Goal: Information Seeking & Learning: Learn about a topic

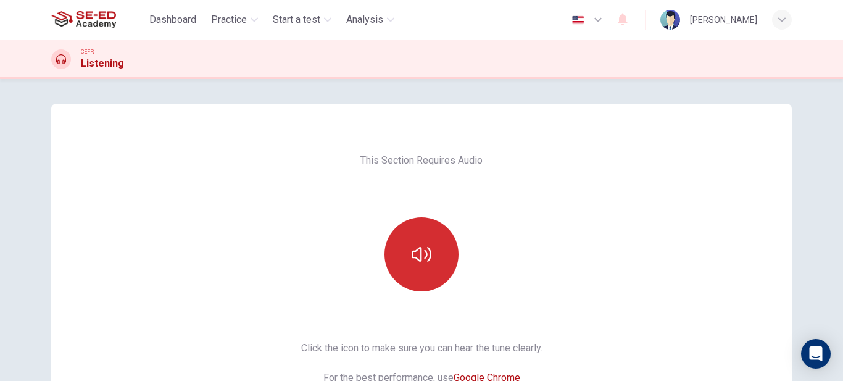
click at [404, 267] on button "button" at bounding box center [421, 254] width 74 height 74
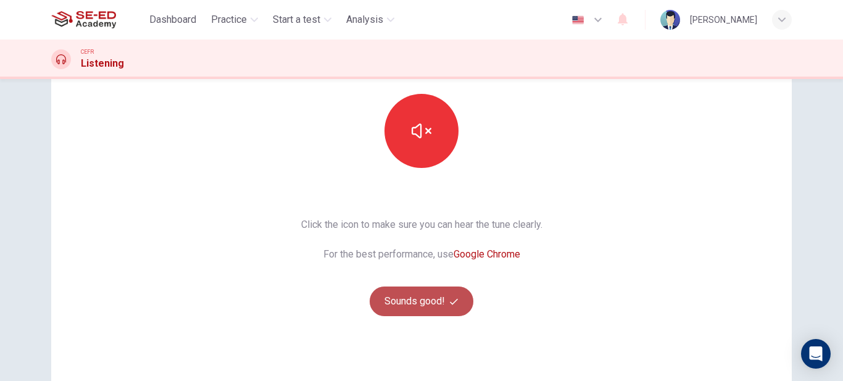
click at [433, 304] on button "Sounds good!" at bounding box center [422, 301] width 104 height 30
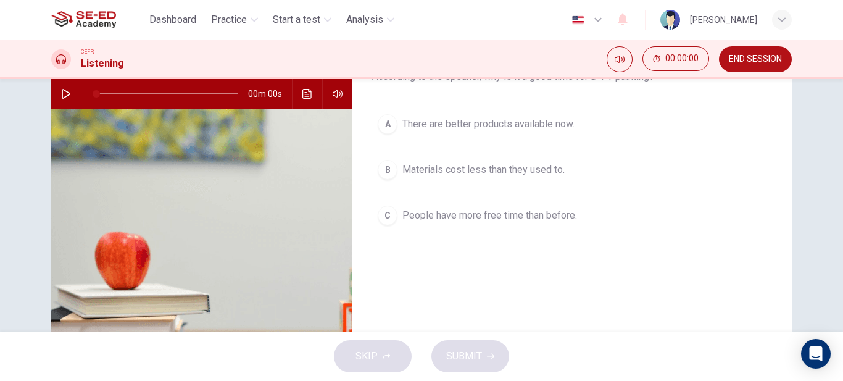
scroll to position [62, 0]
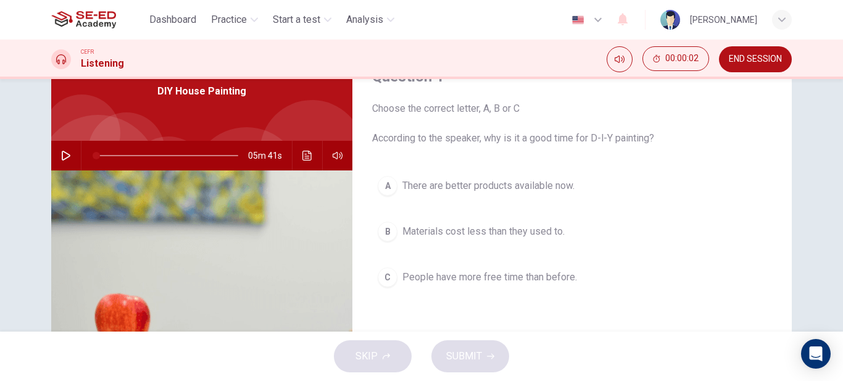
click at [62, 150] on button "button" at bounding box center [66, 156] width 20 height 30
click at [763, 194] on button "A There are better products available now." at bounding box center [572, 185] width 400 height 31
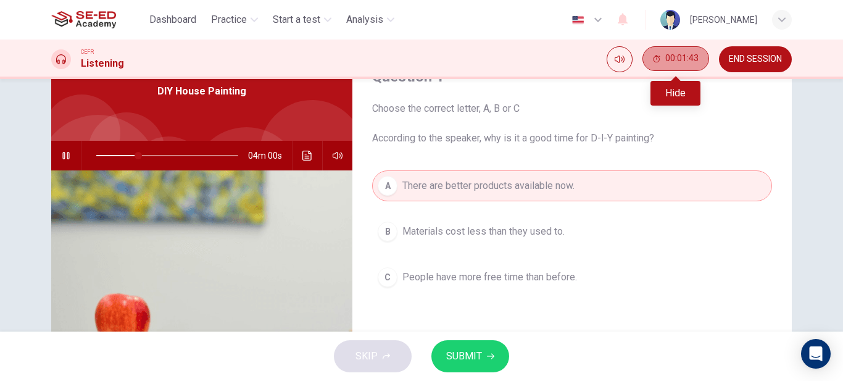
click at [671, 64] on button "00:01:43" at bounding box center [675, 58] width 67 height 25
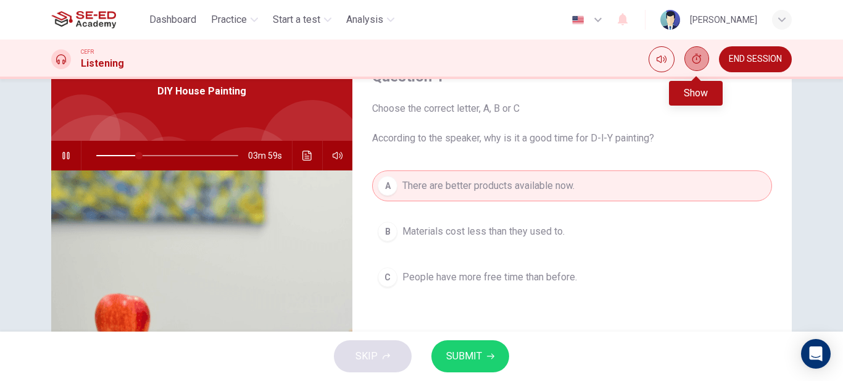
click at [705, 62] on button "Show" at bounding box center [696, 58] width 25 height 25
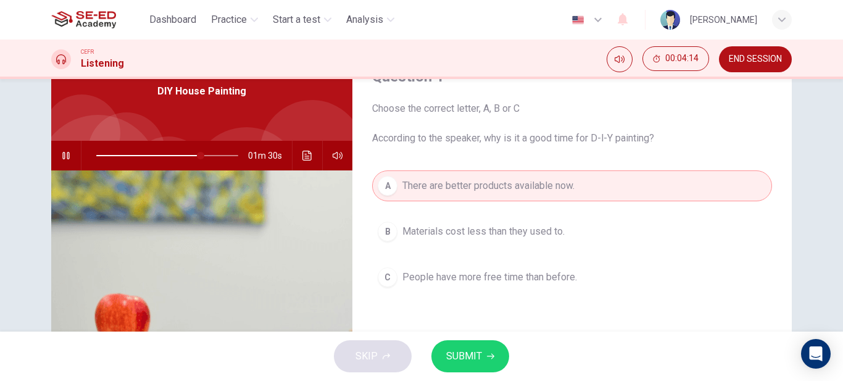
click at [202, 222] on img at bounding box center [201, 320] width 301 height 300
click at [302, 154] on icon "Click to see the audio transcription" at bounding box center [307, 156] width 10 height 10
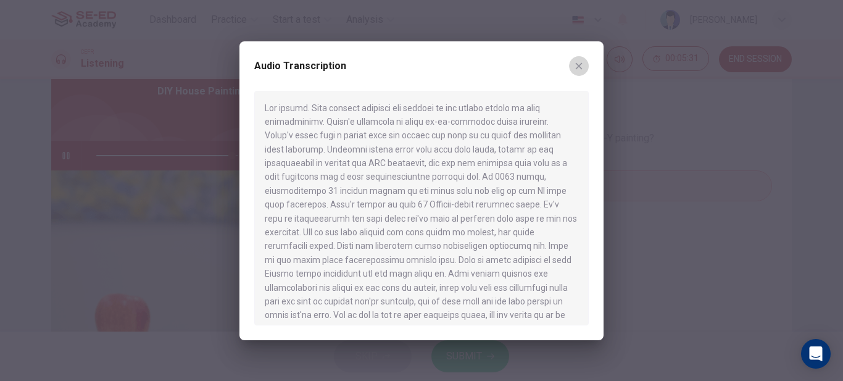
click at [580, 66] on icon "button" at bounding box center [579, 66] width 10 height 10
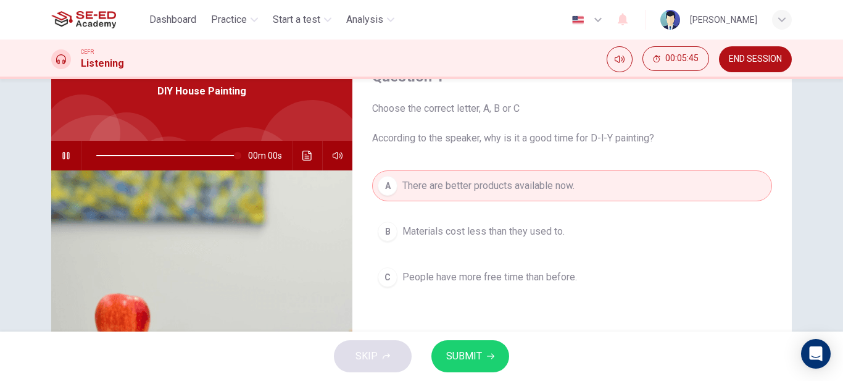
click at [96, 154] on span at bounding box center [167, 155] width 142 height 17
click at [62, 152] on icon "button" at bounding box center [66, 156] width 9 height 10
click at [473, 278] on span "People have more free time than before." at bounding box center [489, 277] width 175 height 15
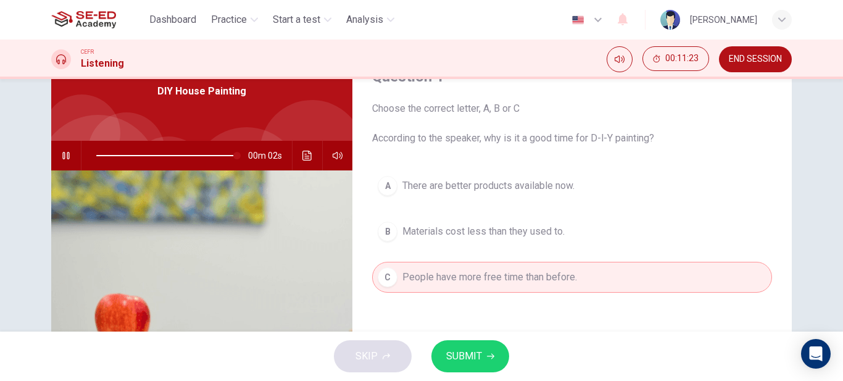
click at [477, 350] on span "SUBMIT" at bounding box center [464, 355] width 36 height 17
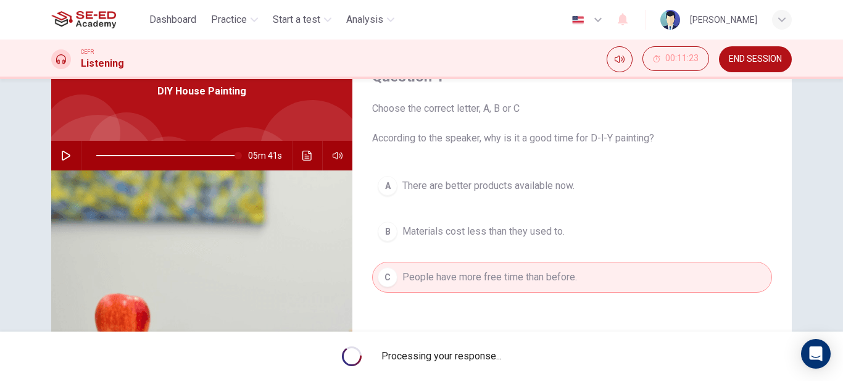
type input "0"
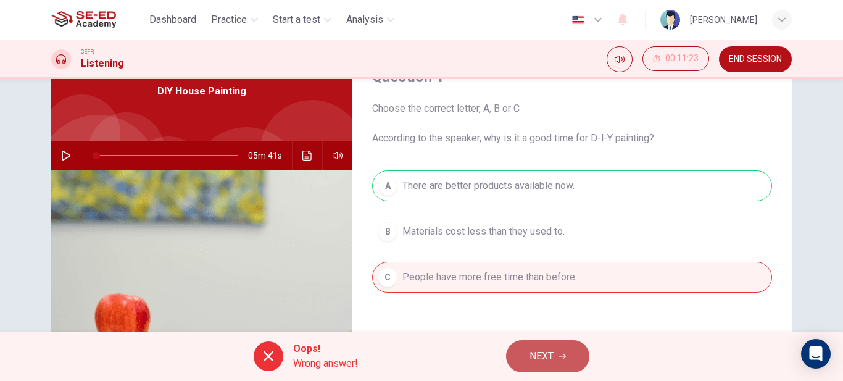
click at [523, 347] on button "NEXT" at bounding box center [547, 356] width 83 height 32
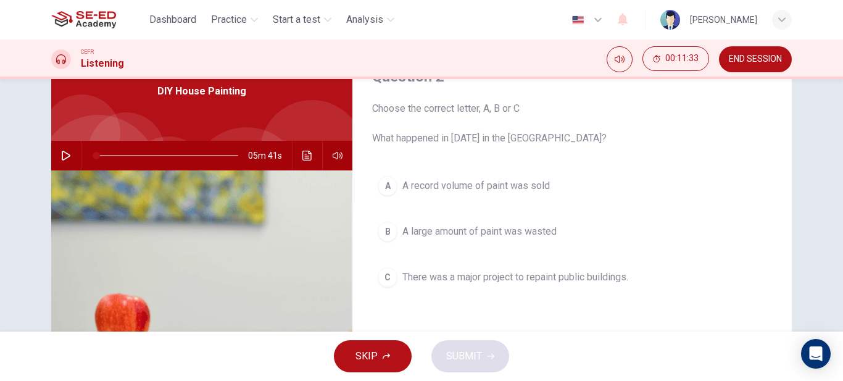
click at [521, 181] on span "A record volume of paint was sold" at bounding box center [475, 185] width 147 height 15
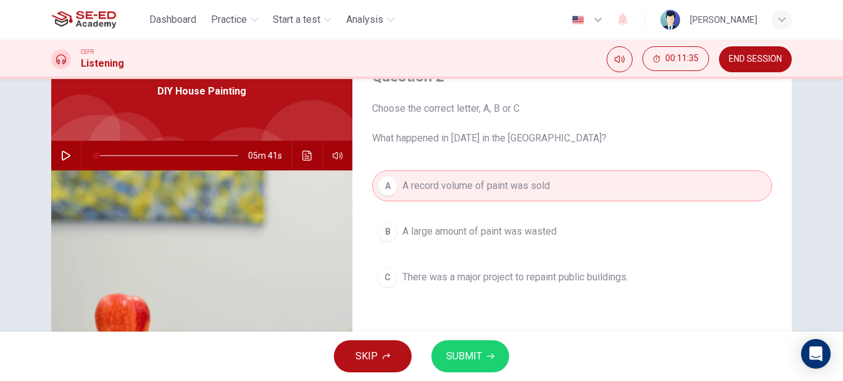
click at [486, 347] on button "SUBMIT" at bounding box center [470, 356] width 78 height 32
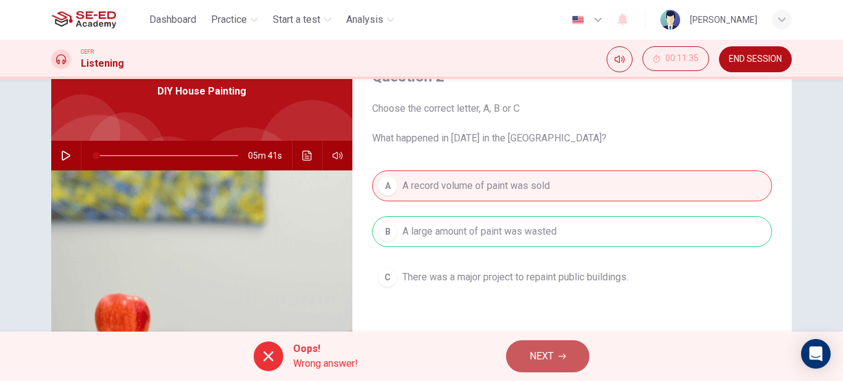
click at [542, 365] on button "NEXT" at bounding box center [547, 356] width 83 height 32
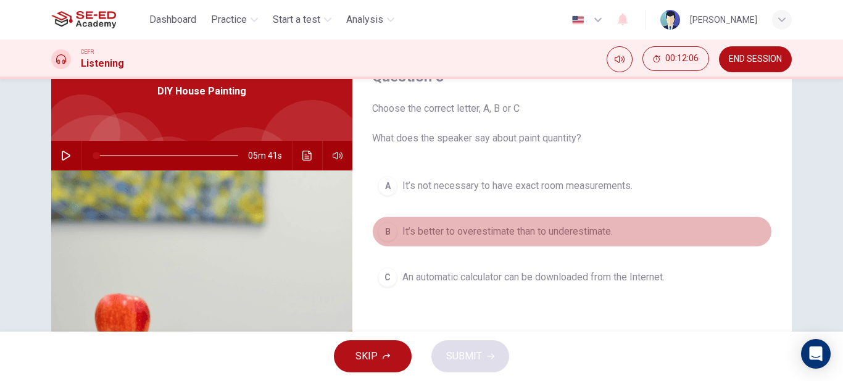
click at [550, 241] on button "B It’s better to overestimate than to underestimate." at bounding box center [572, 231] width 400 height 31
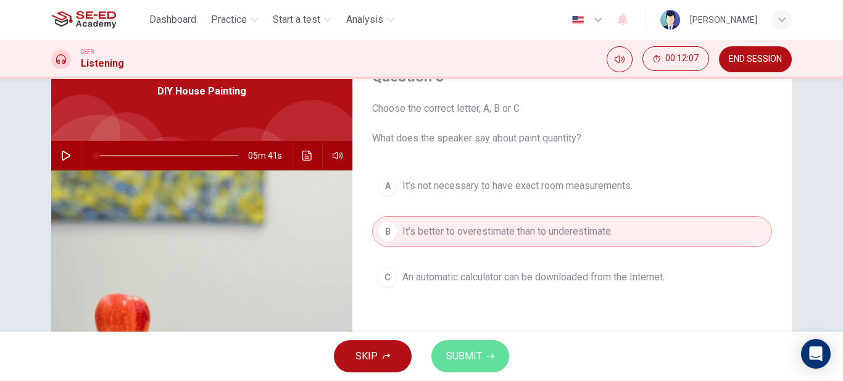
click at [474, 355] on span "SUBMIT" at bounding box center [464, 355] width 36 height 17
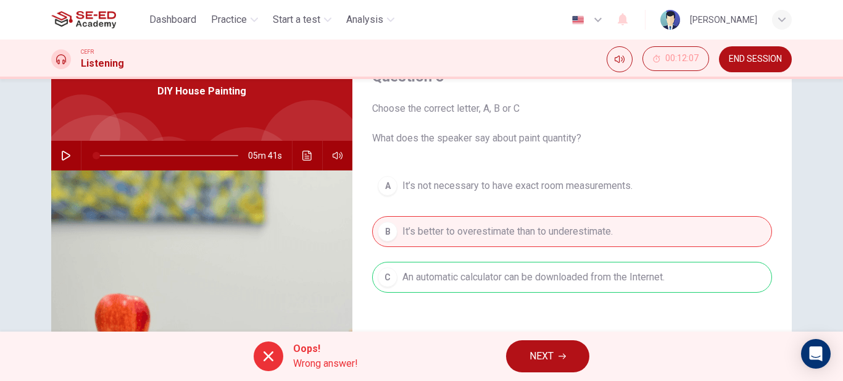
click at [525, 355] on button "NEXT" at bounding box center [547, 356] width 83 height 32
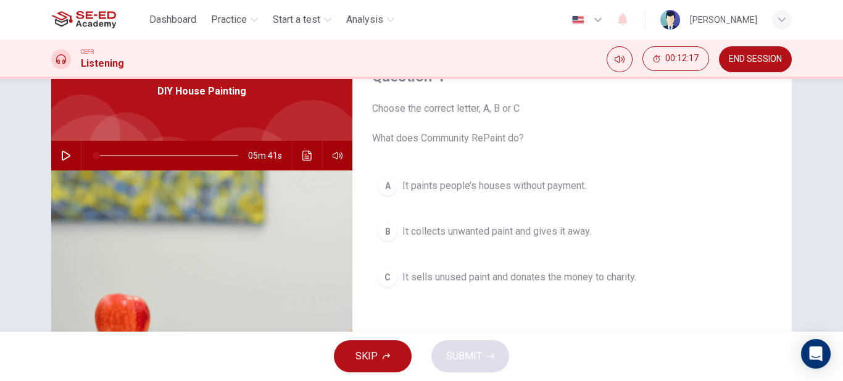
click at [528, 176] on button "A It paints people’s houses without payment." at bounding box center [572, 185] width 400 height 31
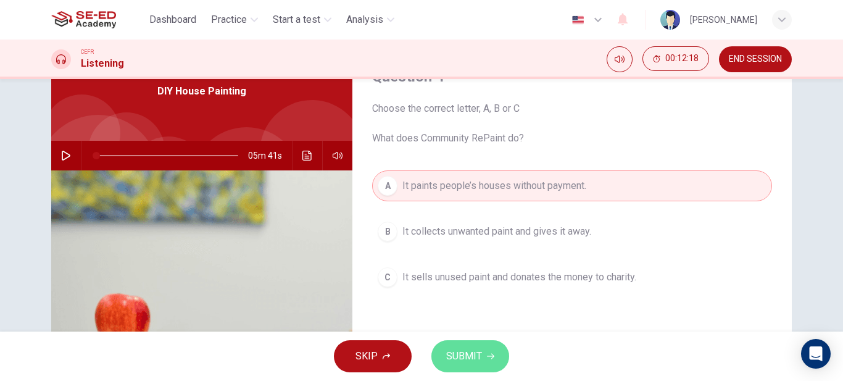
click at [482, 355] on button "SUBMIT" at bounding box center [470, 356] width 78 height 32
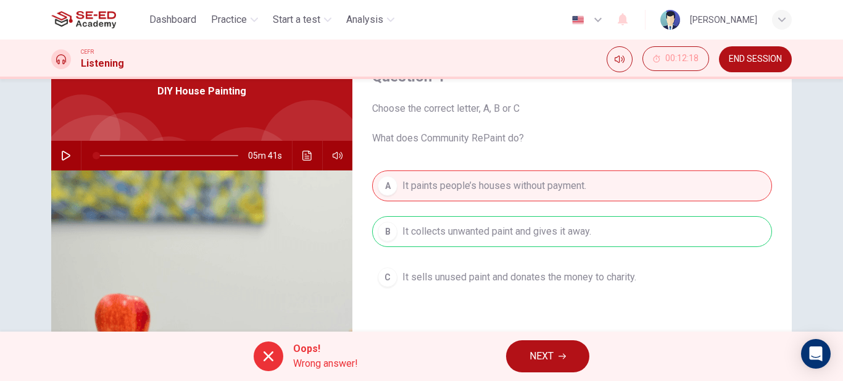
click at [536, 357] on span "NEXT" at bounding box center [541, 355] width 24 height 17
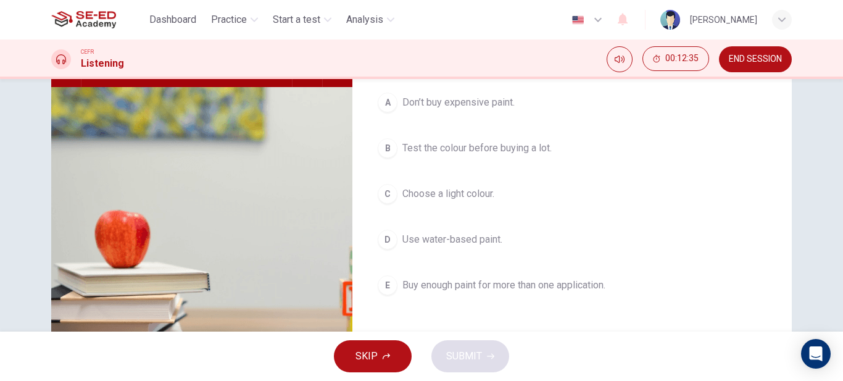
scroll to position [123, 0]
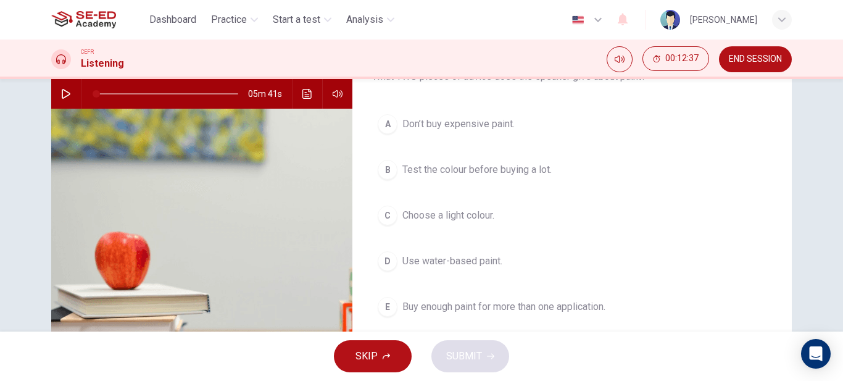
click at [500, 172] on span "Test the colour before buying a lot." at bounding box center [476, 169] width 149 height 15
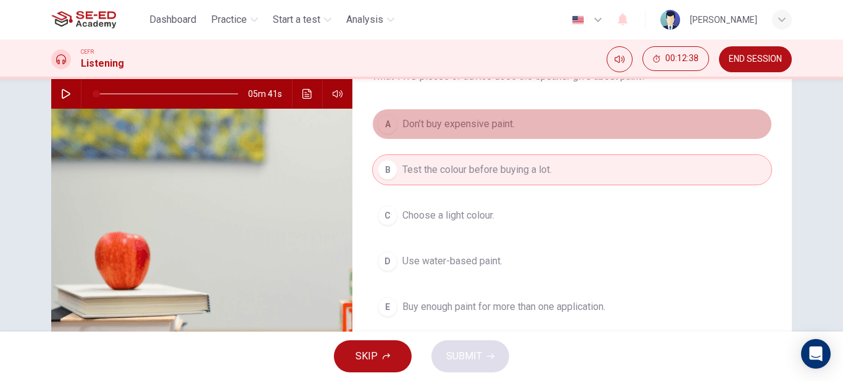
click at [495, 129] on span "Don’t buy expensive paint." at bounding box center [458, 124] width 112 height 15
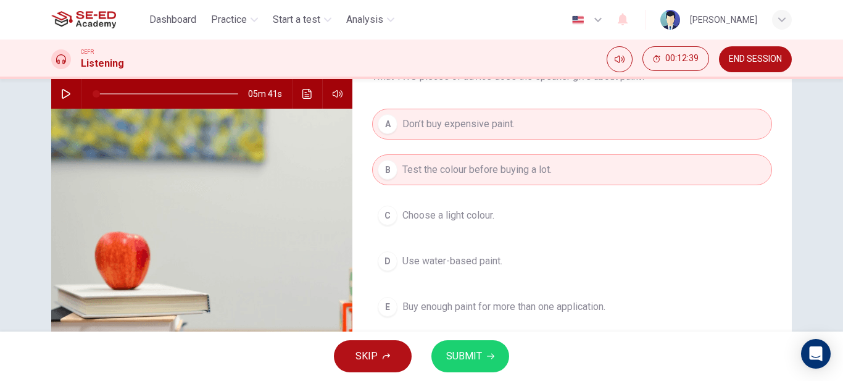
click at [478, 360] on span "SUBMIT" at bounding box center [464, 355] width 36 height 17
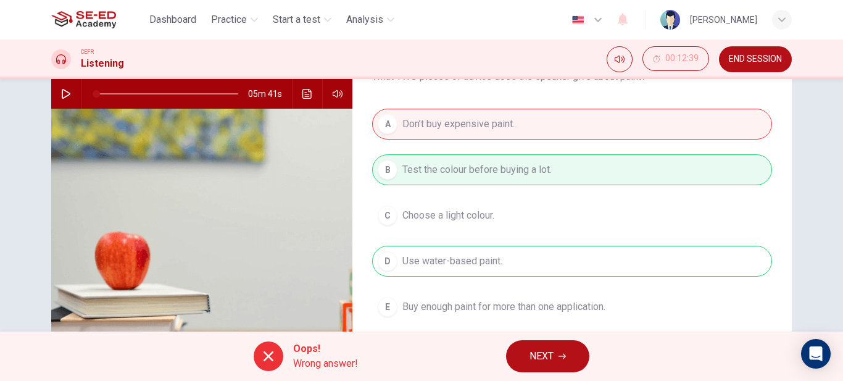
click at [537, 355] on span "NEXT" at bounding box center [541, 355] width 24 height 17
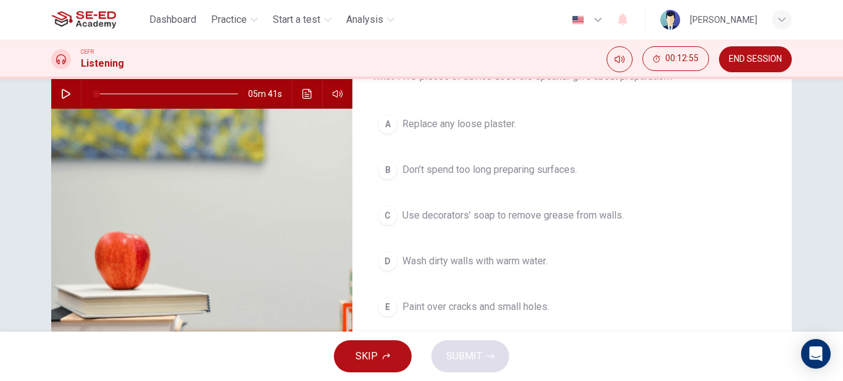
click at [530, 259] on span "Wash dirty walls with warm water." at bounding box center [474, 261] width 145 height 15
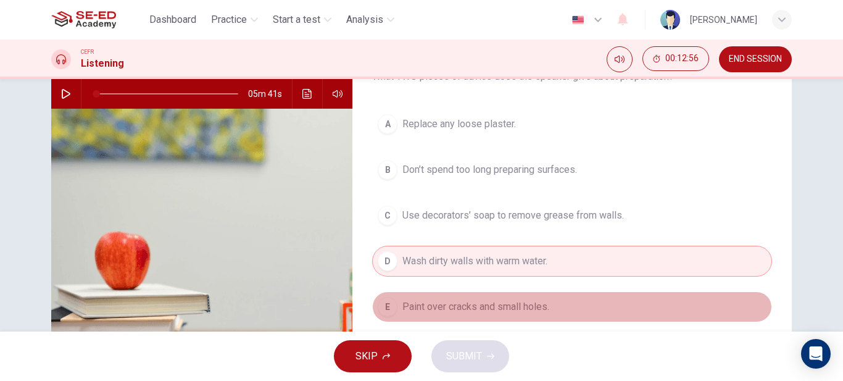
click at [521, 314] on button "E Paint over cracks and small holes." at bounding box center [572, 306] width 400 height 31
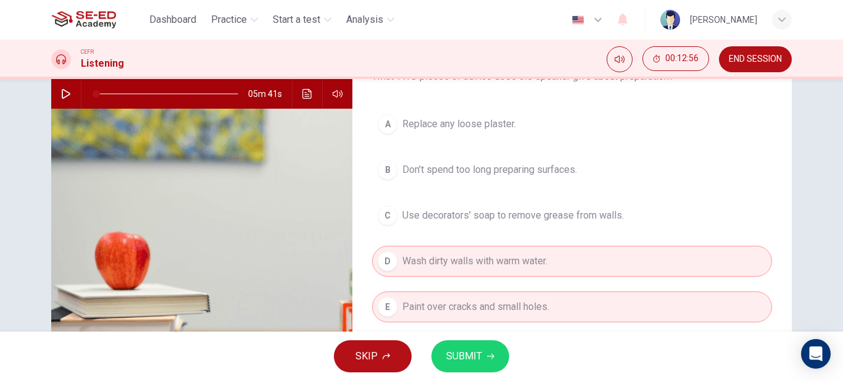
click at [500, 349] on button "SUBMIT" at bounding box center [470, 356] width 78 height 32
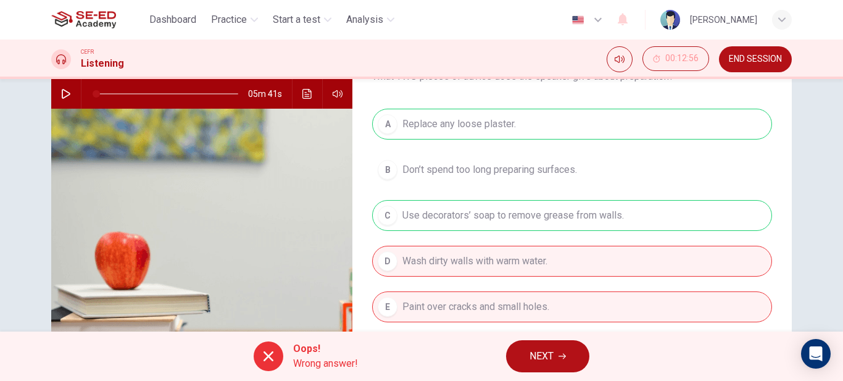
click at [532, 346] on button "NEXT" at bounding box center [547, 356] width 83 height 32
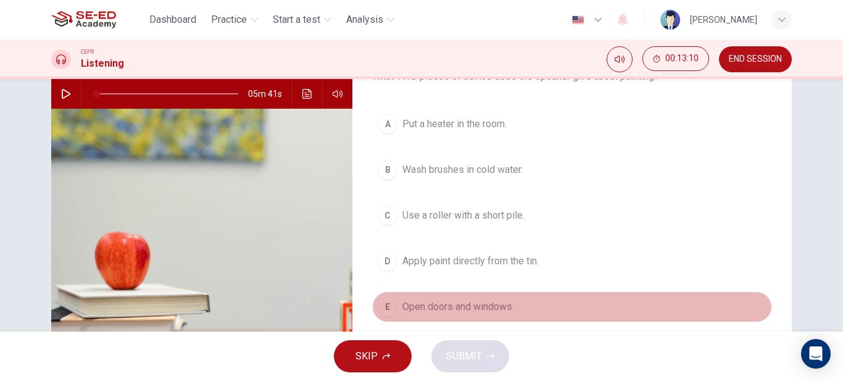
click at [500, 303] on span "Open doors and windows." at bounding box center [458, 306] width 112 height 15
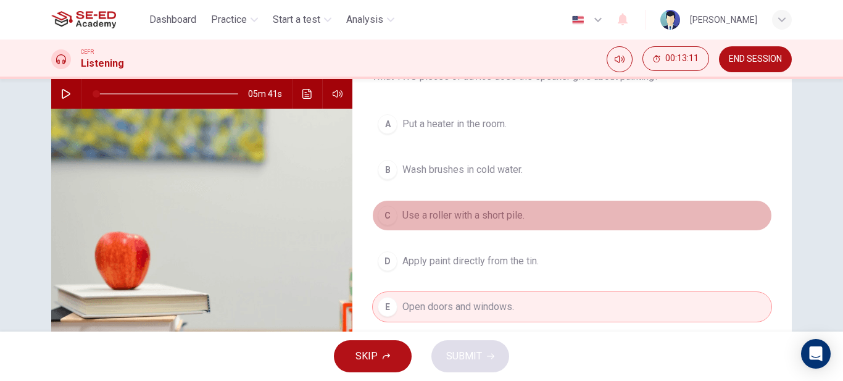
click at [494, 217] on span "Use a roller with a short pile." at bounding box center [463, 215] width 122 height 15
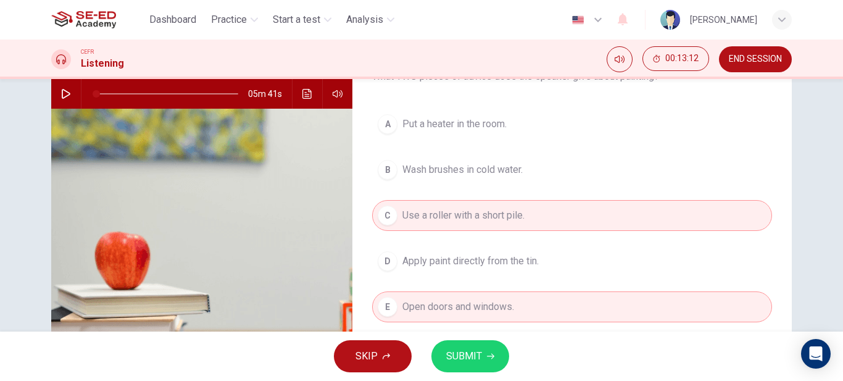
click at [466, 349] on span "SUBMIT" at bounding box center [464, 355] width 36 height 17
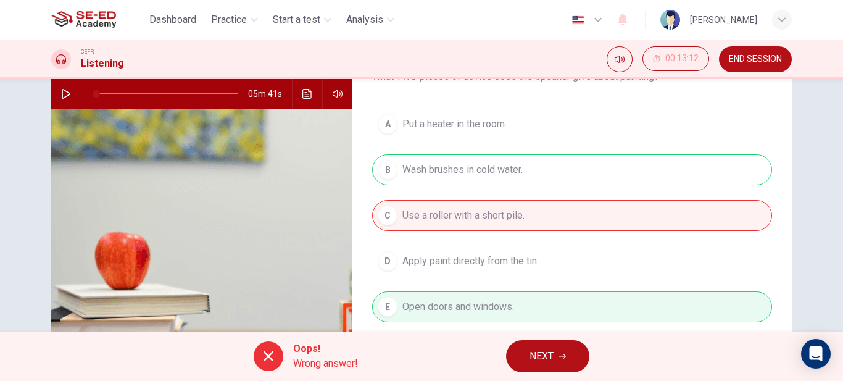
click at [528, 358] on button "NEXT" at bounding box center [547, 356] width 83 height 32
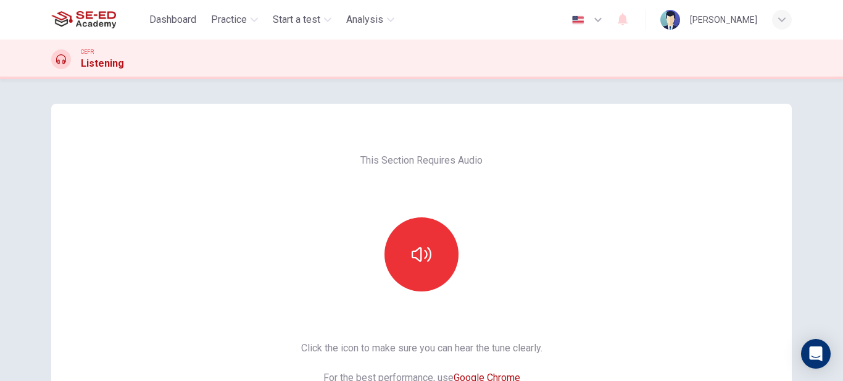
click at [232, 19] on span "Practice" at bounding box center [229, 19] width 36 height 15
click at [236, 57] on div "CEFR Listening" at bounding box center [421, 59] width 780 height 23
click at [231, 19] on span "Practice" at bounding box center [229, 19] width 36 height 15
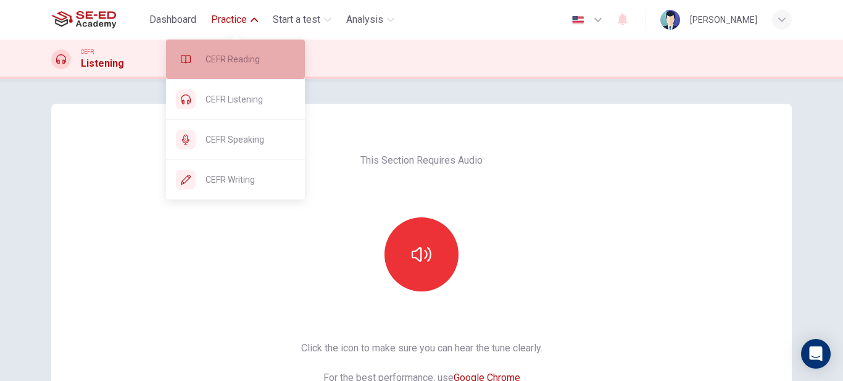
click at [228, 44] on div "CEFR Reading" at bounding box center [235, 58] width 139 height 39
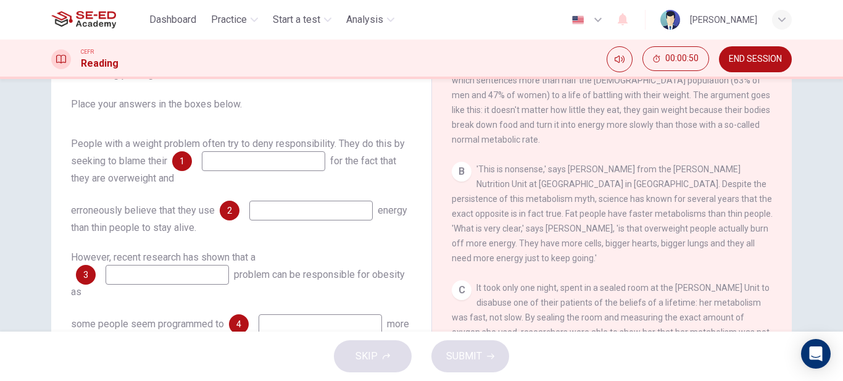
scroll to position [102, 0]
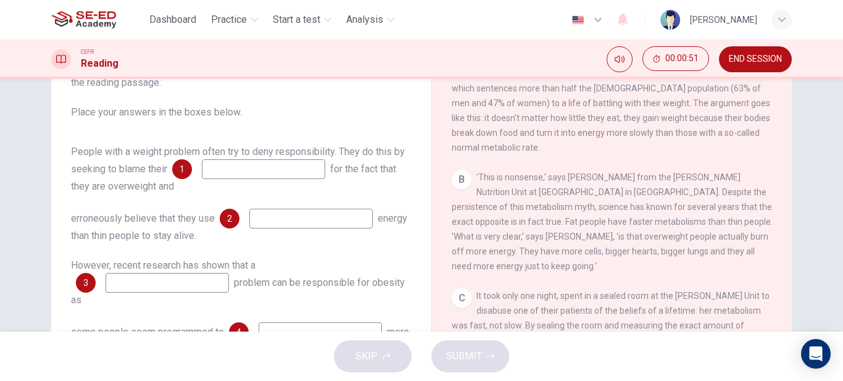
click at [286, 160] on input at bounding box center [263, 169] width 123 height 20
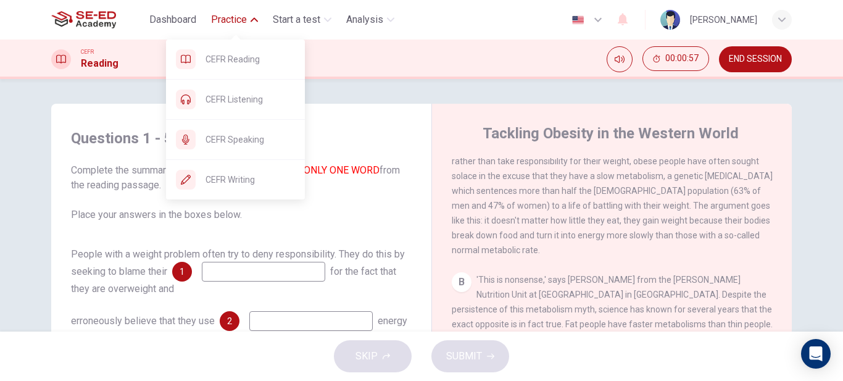
click at [239, 25] on span "Practice" at bounding box center [229, 19] width 36 height 15
click at [254, 19] on icon "button" at bounding box center [254, 19] width 7 height 7
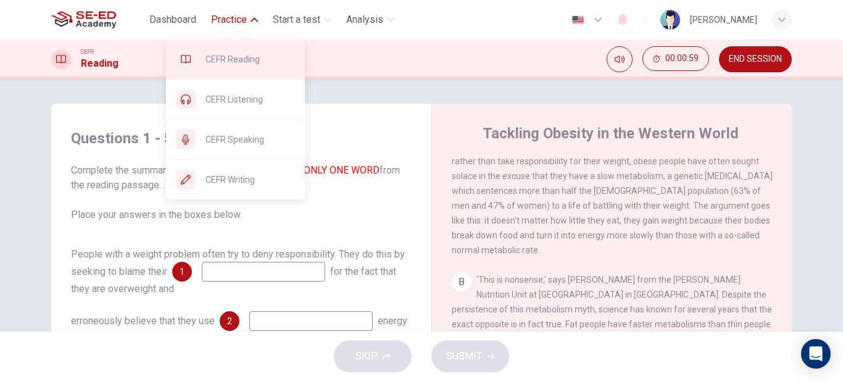
click at [249, 72] on div "CEFR Reading" at bounding box center [235, 58] width 139 height 39
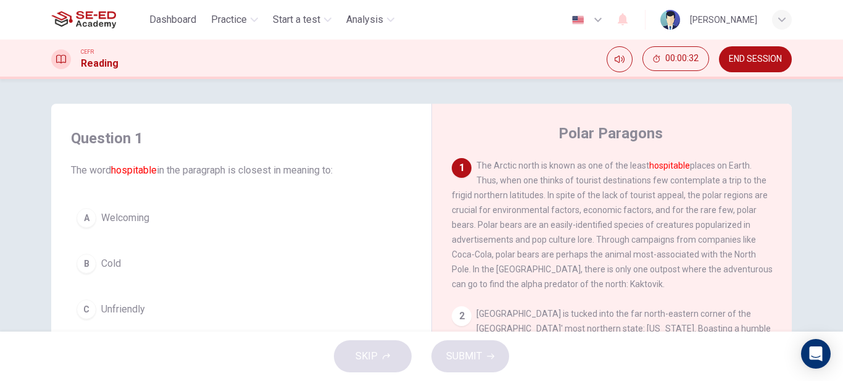
drag, startPoint x: 611, startPoint y: 212, endPoint x: 582, endPoint y: 213, distance: 29.0
click at [582, 213] on span "The Arctic north is known as one of the least hospitable places on Earth. Thus,…" at bounding box center [612, 224] width 321 height 128
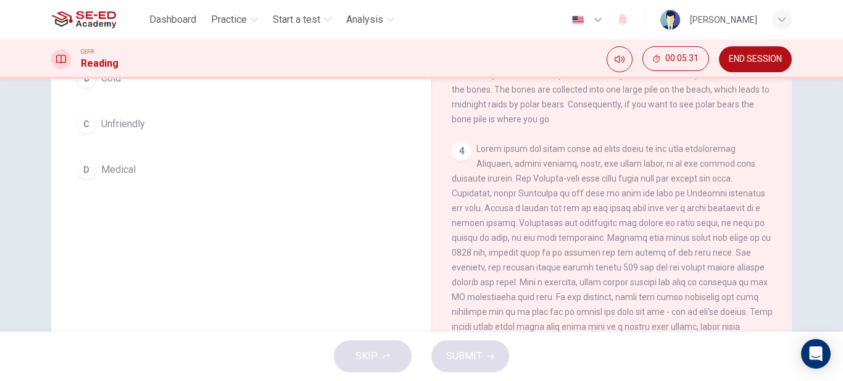
scroll to position [471, 0]
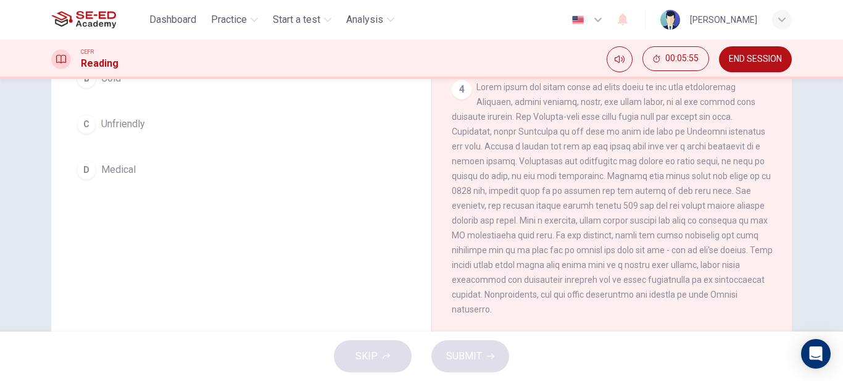
drag, startPoint x: 669, startPoint y: 233, endPoint x: 687, endPoint y: 233, distance: 18.5
click at [687, 233] on span at bounding box center [612, 198] width 321 height 232
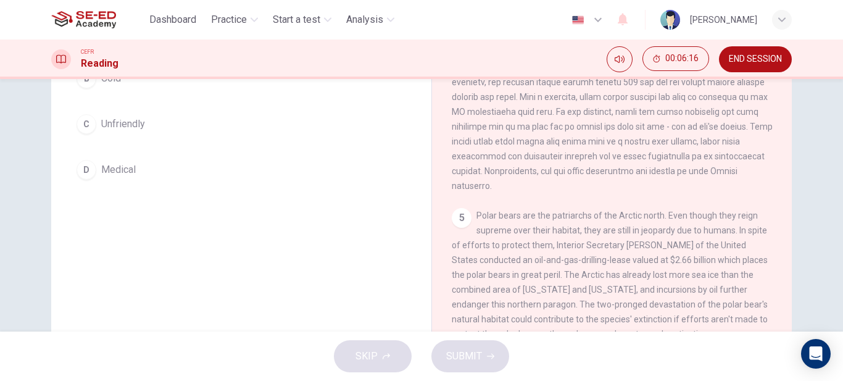
scroll to position [226, 0]
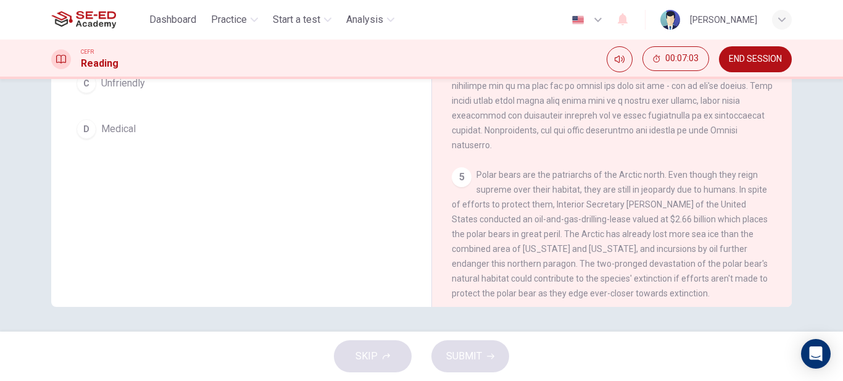
drag, startPoint x: 697, startPoint y: 224, endPoint x: 669, endPoint y: 220, distance: 28.0
click at [669, 220] on span "Polar bears are the patriarchs of the Arctic north. Even though they reign supr…" at bounding box center [610, 234] width 316 height 128
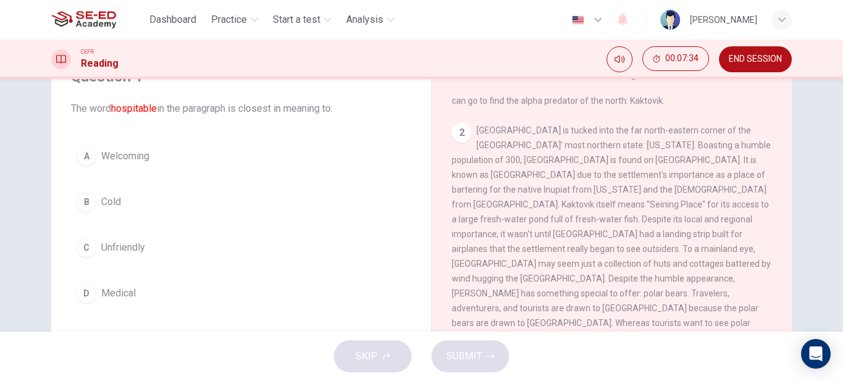
scroll to position [0, 0]
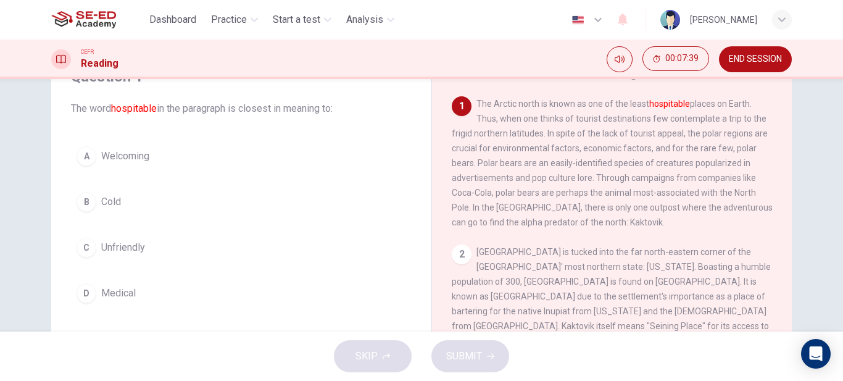
click at [120, 296] on span "Medical" at bounding box center [118, 293] width 35 height 15
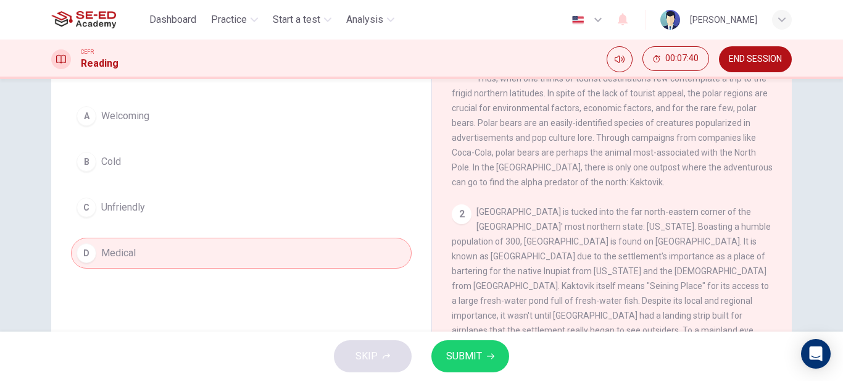
scroll to position [123, 0]
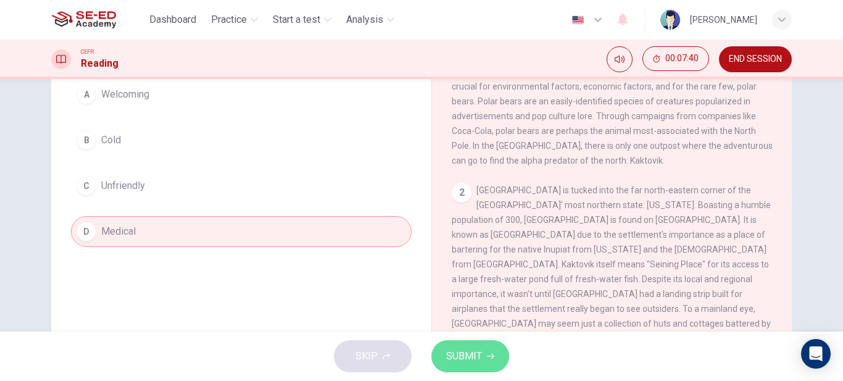
click at [460, 354] on span "SUBMIT" at bounding box center [464, 355] width 36 height 17
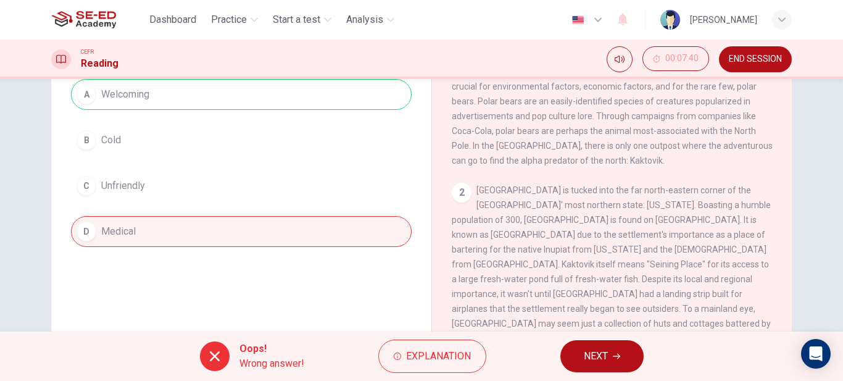
click at [584, 361] on span "NEXT" at bounding box center [596, 355] width 24 height 17
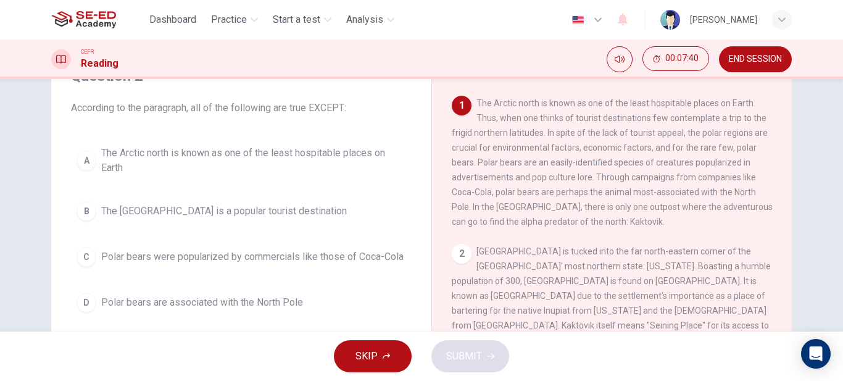
scroll to position [62, 0]
click at [294, 215] on span "The [GEOGRAPHIC_DATA] is a popular tourist destination" at bounding box center [224, 211] width 246 height 15
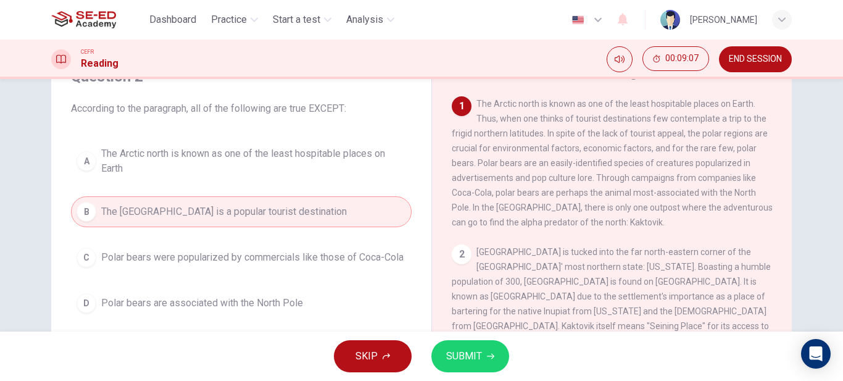
click at [468, 374] on div "SKIP SUBMIT" at bounding box center [421, 355] width 843 height 49
click at [468, 358] on span "SUBMIT" at bounding box center [464, 355] width 36 height 17
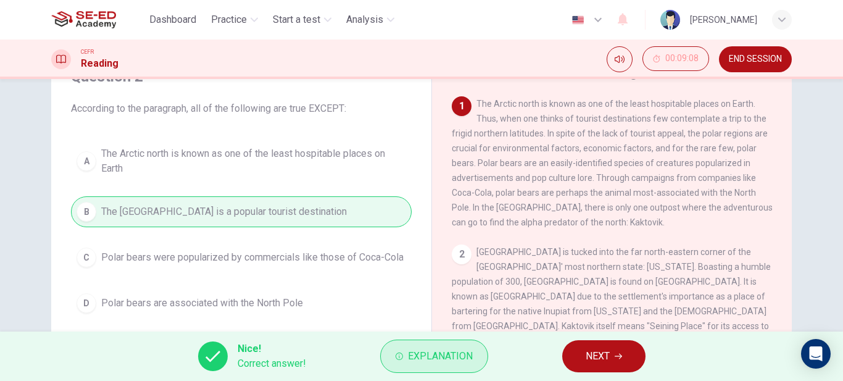
click at [466, 357] on span "Explanation" at bounding box center [440, 355] width 65 height 17
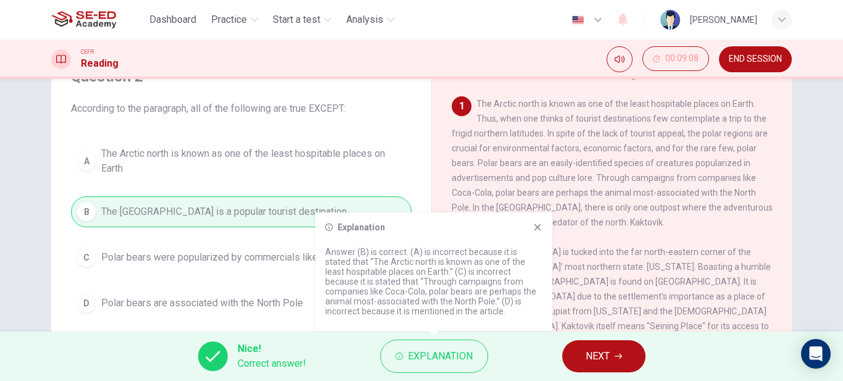
click at [536, 228] on icon at bounding box center [537, 227] width 7 height 7
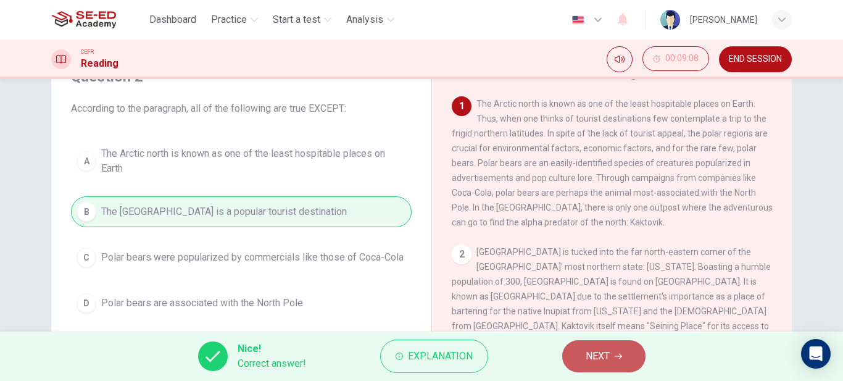
click at [580, 351] on button "NEXT" at bounding box center [603, 356] width 83 height 32
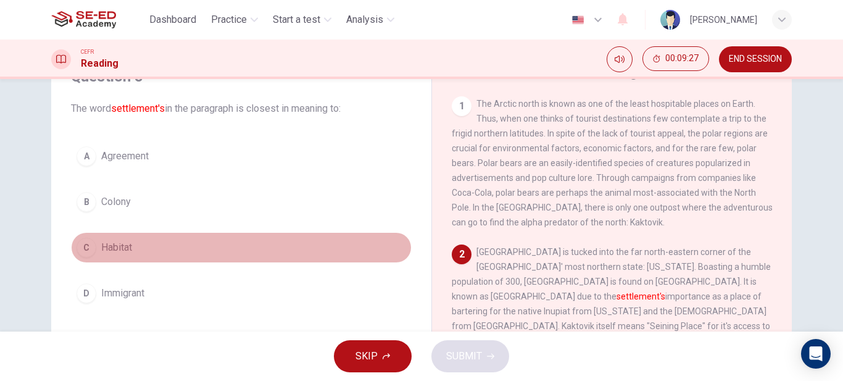
click at [97, 254] on button "C Habitat" at bounding box center [241, 247] width 341 height 31
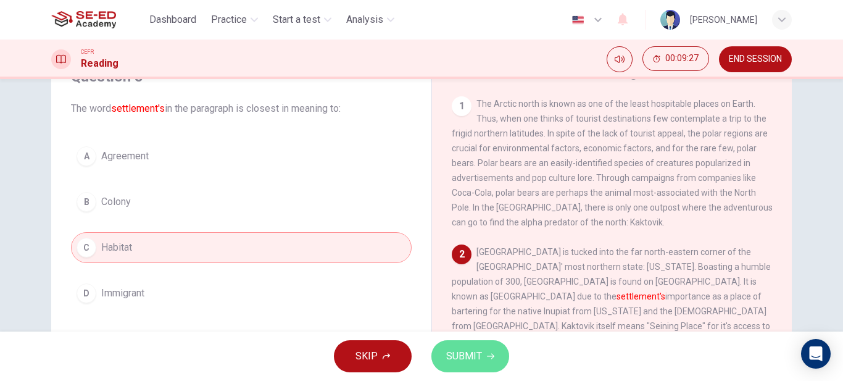
click at [447, 353] on span "SUBMIT" at bounding box center [464, 355] width 36 height 17
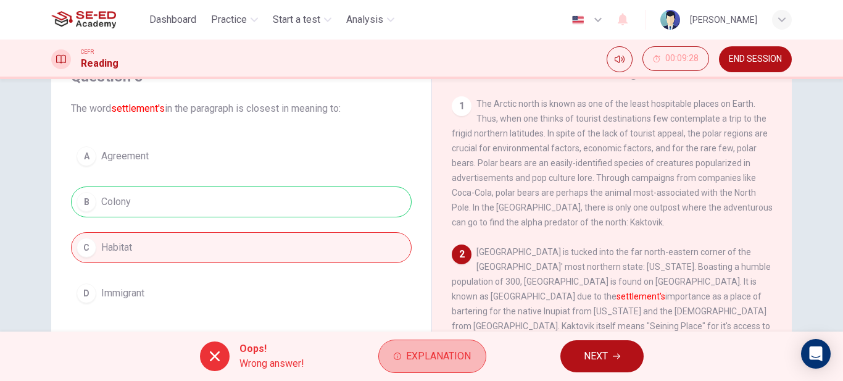
click at [447, 353] on span "Explanation" at bounding box center [438, 355] width 65 height 17
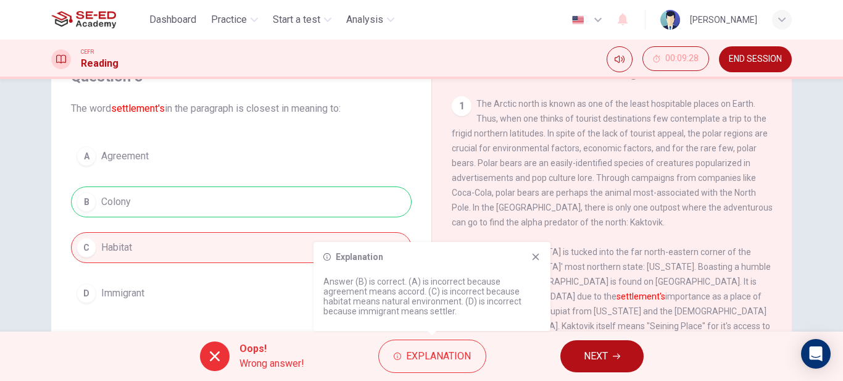
click at [541, 262] on div "Explanation Answer (B) is correct. (A) is incorrect because agreement means acc…" at bounding box center [431, 286] width 237 height 89
click at [535, 258] on icon at bounding box center [535, 257] width 7 height 7
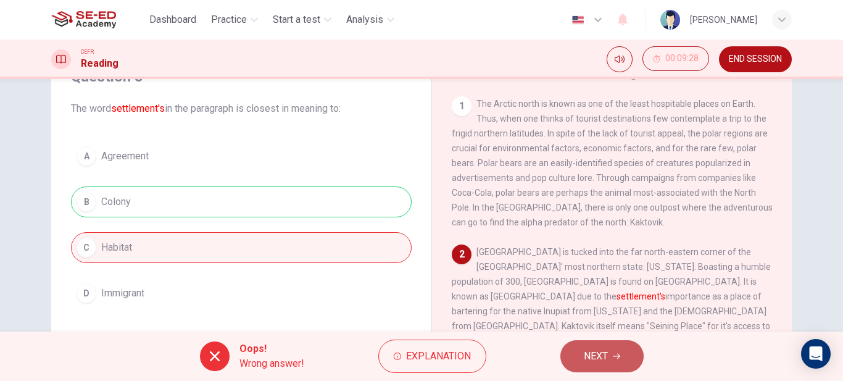
click at [602, 352] on span "NEXT" at bounding box center [596, 355] width 24 height 17
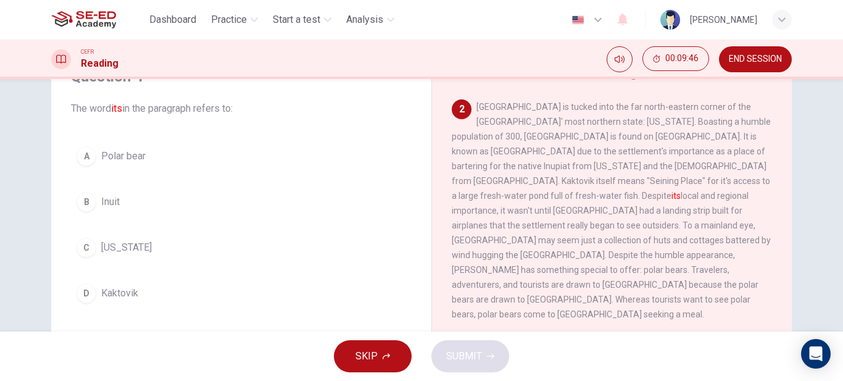
scroll to position [123, 0]
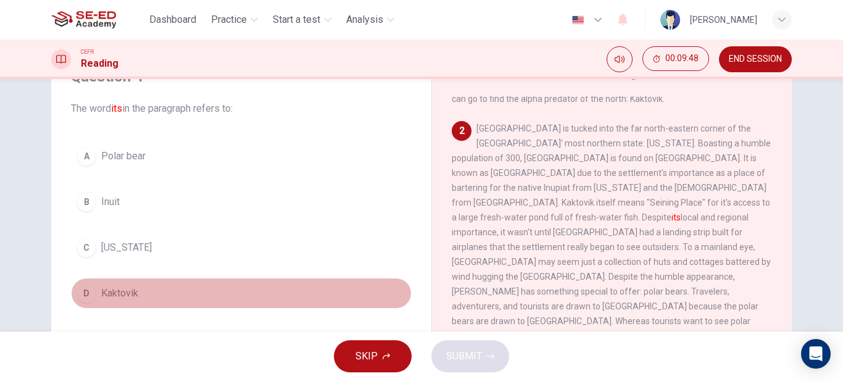
click at [105, 292] on span "Kaktovik" at bounding box center [119, 293] width 37 height 15
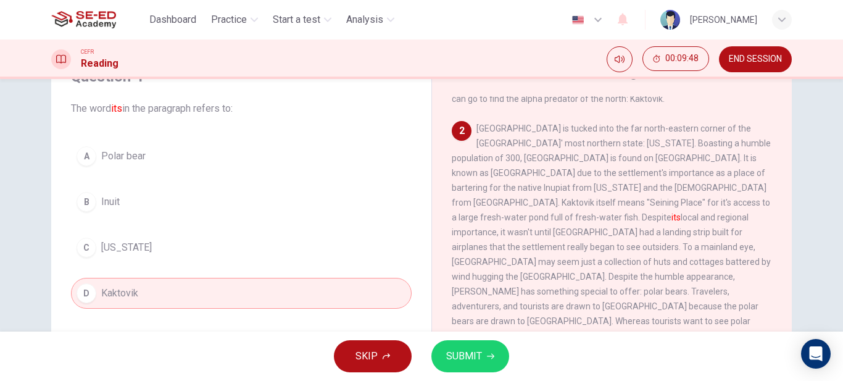
click at [462, 354] on span "SUBMIT" at bounding box center [464, 355] width 36 height 17
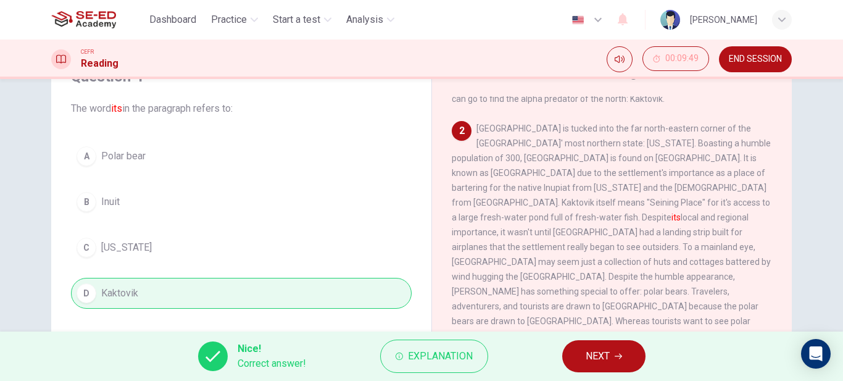
click at [462, 354] on span "Explanation" at bounding box center [440, 355] width 65 height 17
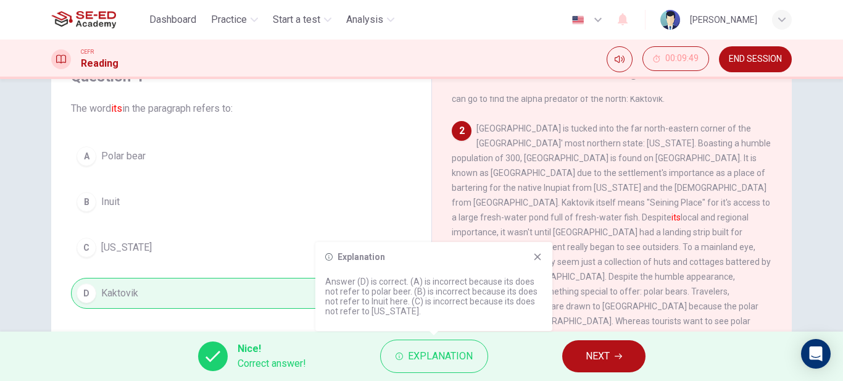
click at [605, 358] on span "NEXT" at bounding box center [598, 355] width 24 height 17
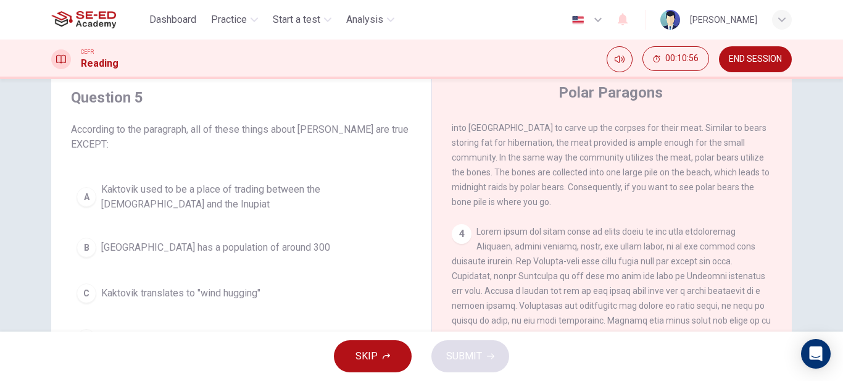
scroll to position [102, 0]
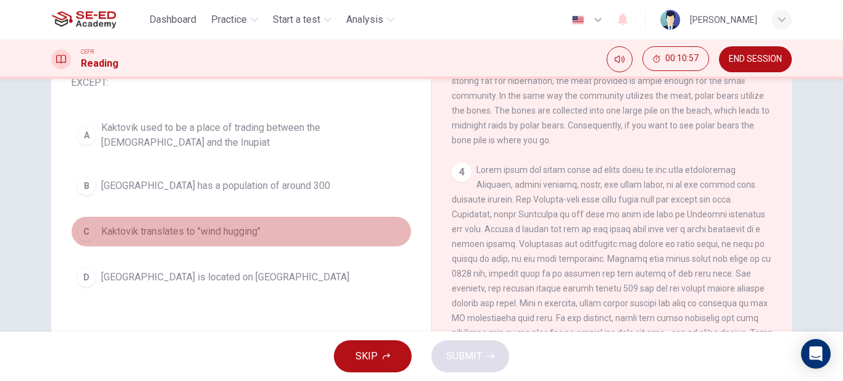
click at [232, 231] on span "Kaktovik translates to "wind hugging"" at bounding box center [180, 231] width 159 height 15
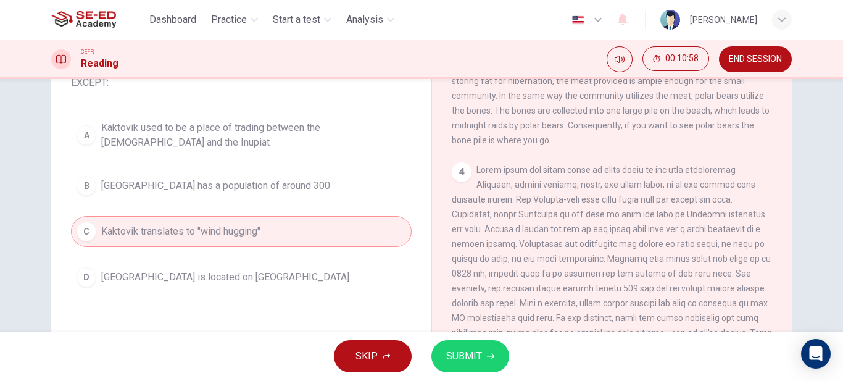
click at [481, 338] on div "SKIP SUBMIT" at bounding box center [421, 355] width 843 height 49
click at [471, 352] on span "SUBMIT" at bounding box center [464, 355] width 36 height 17
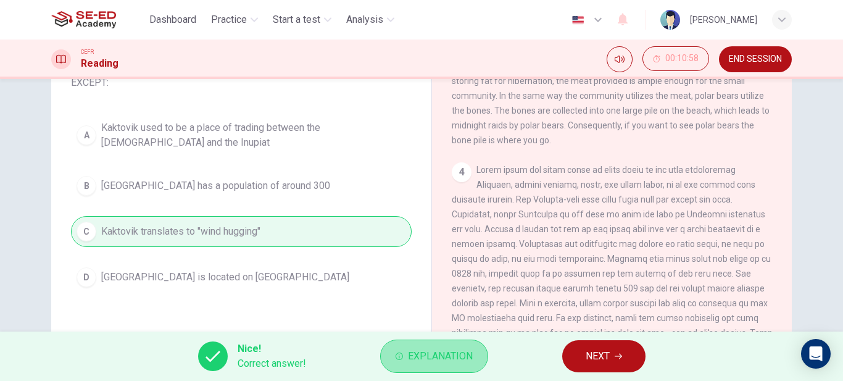
click at [470, 352] on span "Explanation" at bounding box center [440, 355] width 65 height 17
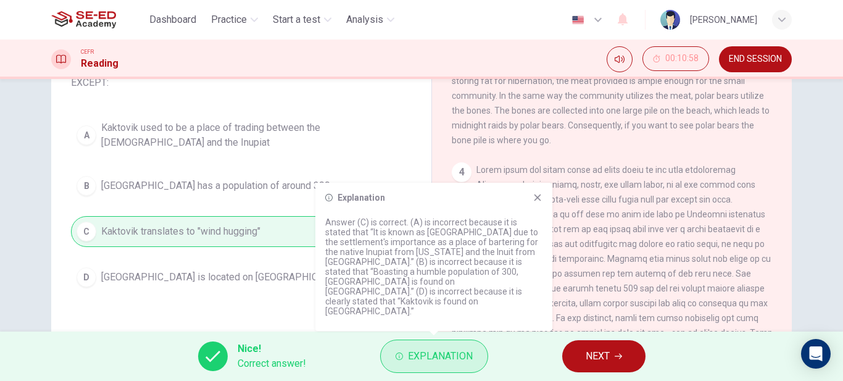
click at [470, 352] on span "Explanation" at bounding box center [440, 355] width 65 height 17
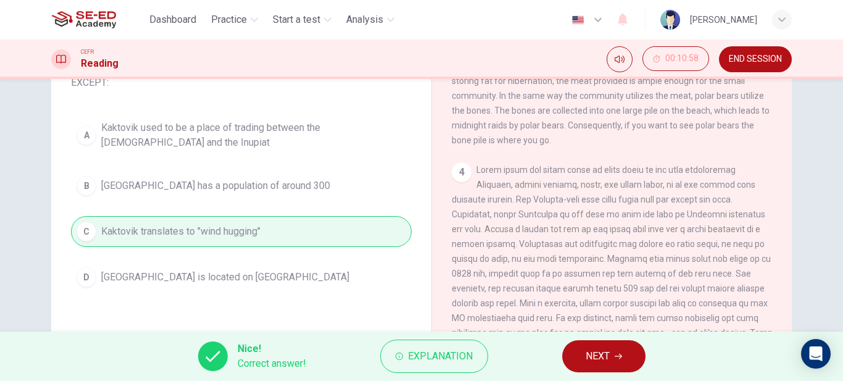
click at [630, 365] on button "NEXT" at bounding box center [603, 356] width 83 height 32
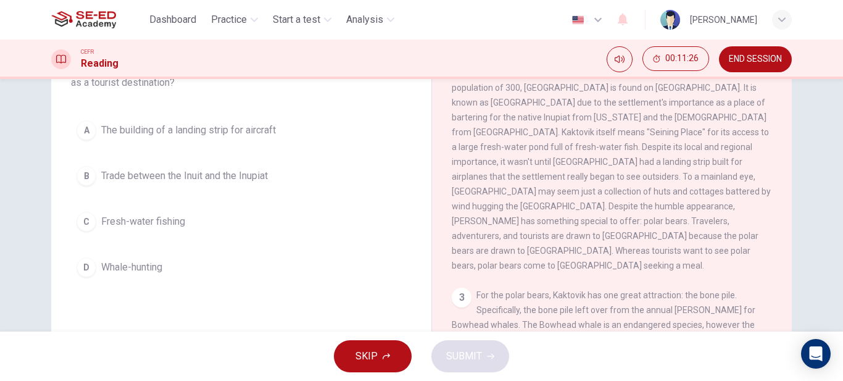
scroll to position [101, 0]
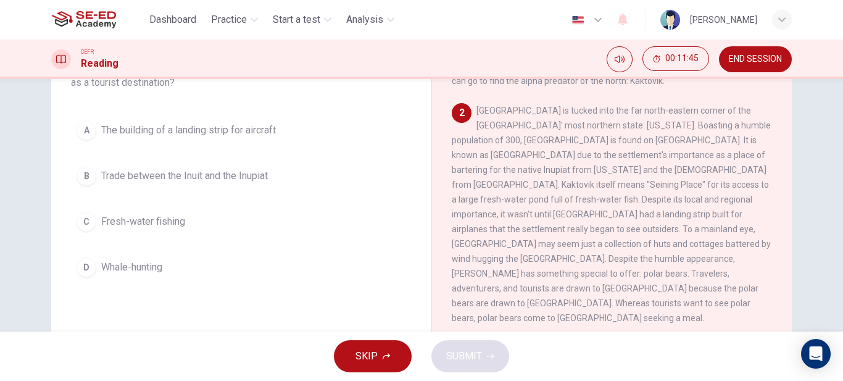
click at [102, 222] on span "Fresh-water fishing" at bounding box center [143, 221] width 84 height 15
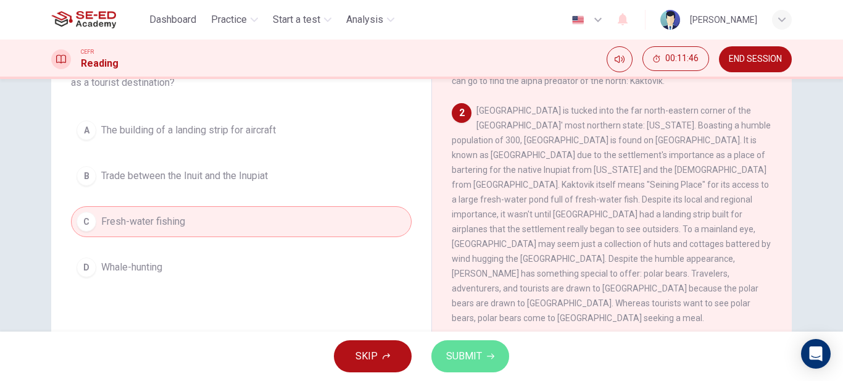
click at [465, 350] on span "SUBMIT" at bounding box center [464, 355] width 36 height 17
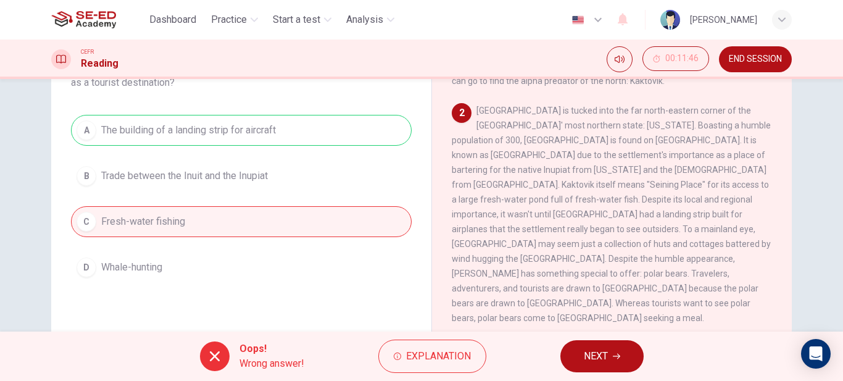
click at [603, 359] on span "NEXT" at bounding box center [596, 355] width 24 height 17
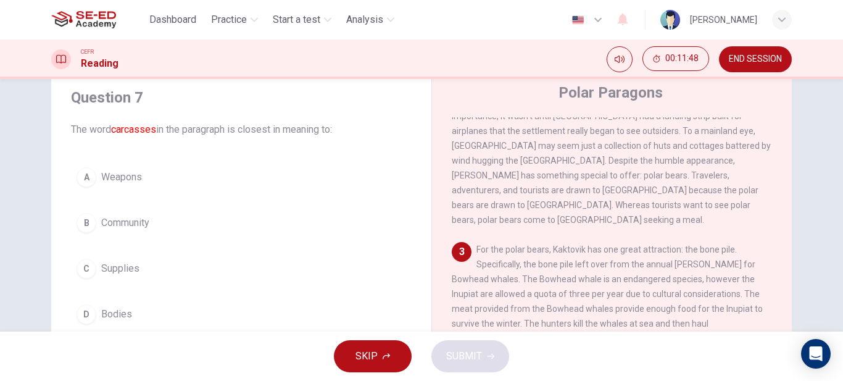
scroll to position [409, 0]
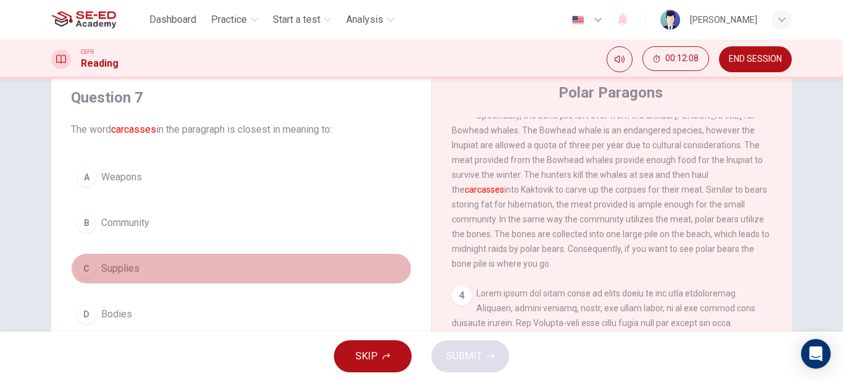
click at [117, 268] on span "Supplies" at bounding box center [120, 268] width 38 height 15
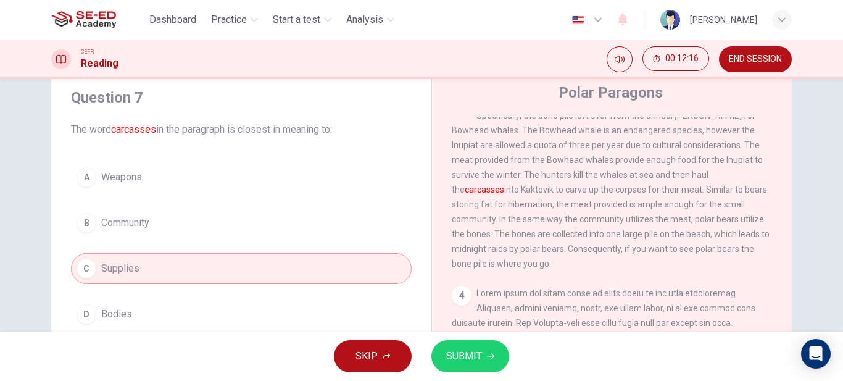
click at [263, 330] on div "Question 7 The word carcasses in the paragraph is closest in meaning to: A Weap…" at bounding box center [241, 208] width 360 height 267
click at [270, 318] on button "D Bodies" at bounding box center [241, 314] width 341 height 31
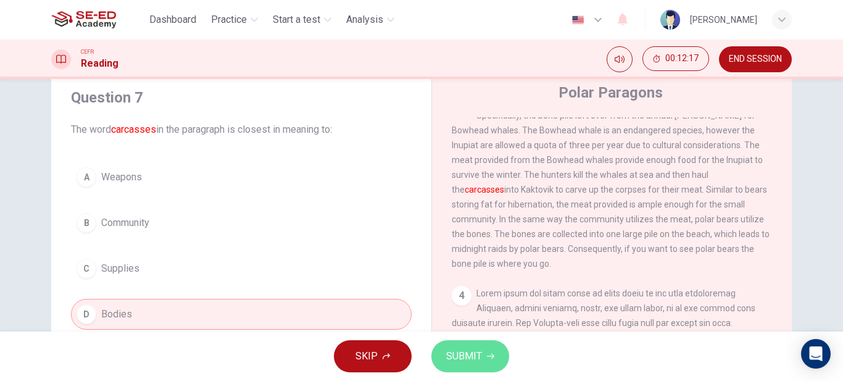
click at [468, 354] on span "SUBMIT" at bounding box center [464, 355] width 36 height 17
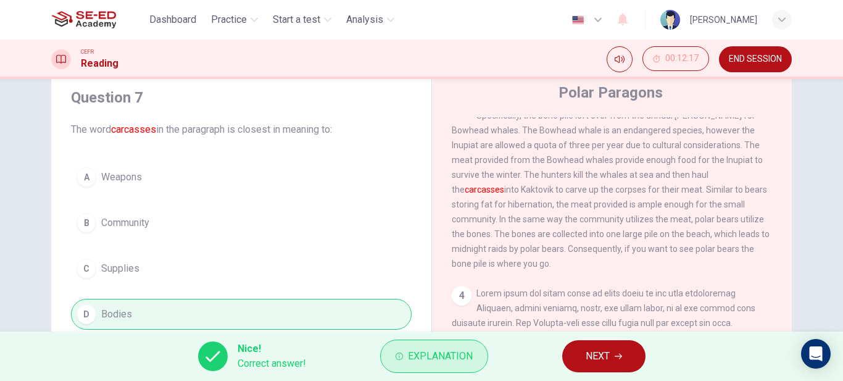
click at [464, 353] on span "Explanation" at bounding box center [440, 355] width 65 height 17
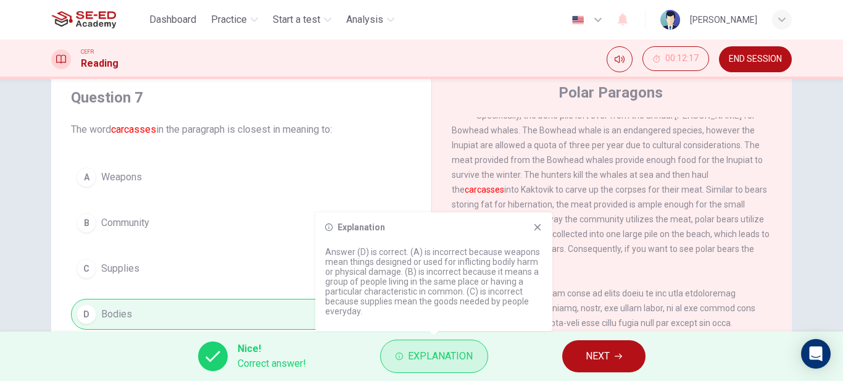
click at [464, 353] on span "Explanation" at bounding box center [440, 355] width 65 height 17
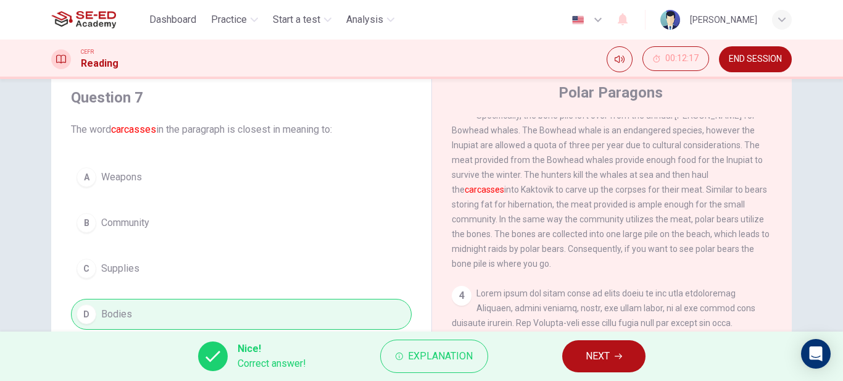
click at [571, 351] on button "NEXT" at bounding box center [603, 356] width 83 height 32
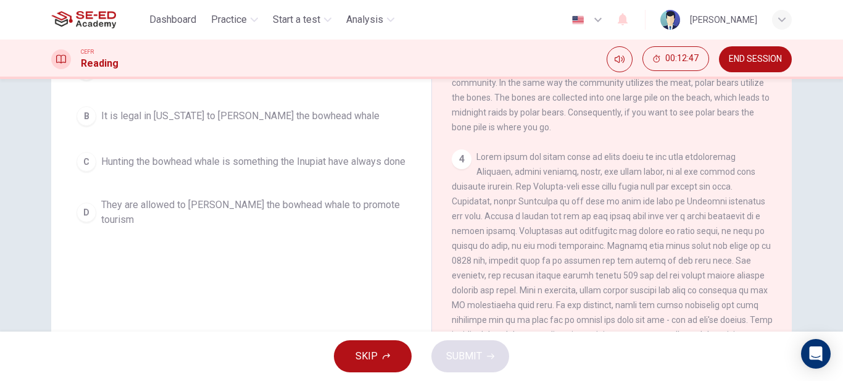
scroll to position [164, 0]
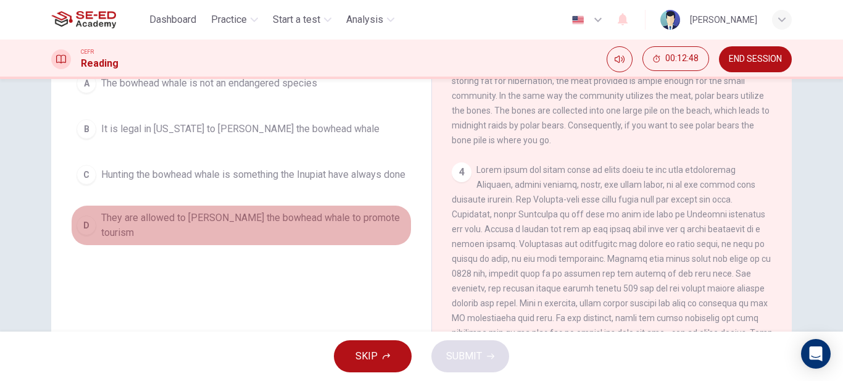
click at [316, 234] on span "They are allowed to hunt the bowhead whale to promote tourism" at bounding box center [253, 225] width 305 height 30
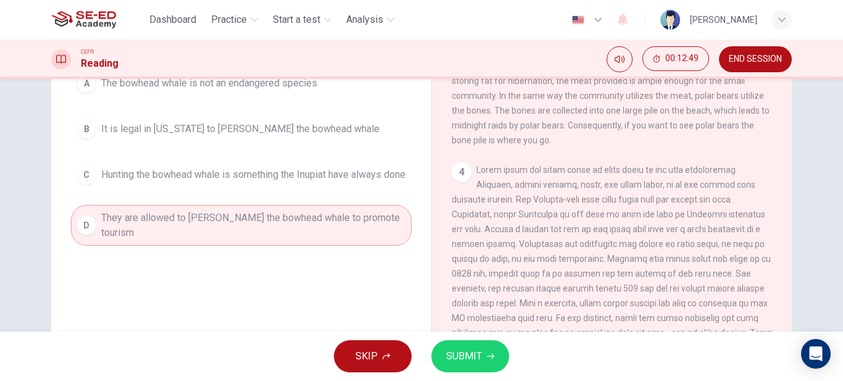
click at [444, 352] on button "SUBMIT" at bounding box center [470, 356] width 78 height 32
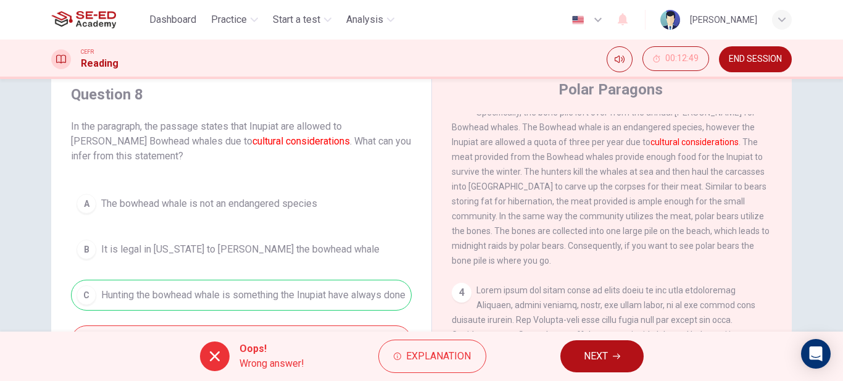
scroll to position [41, 0]
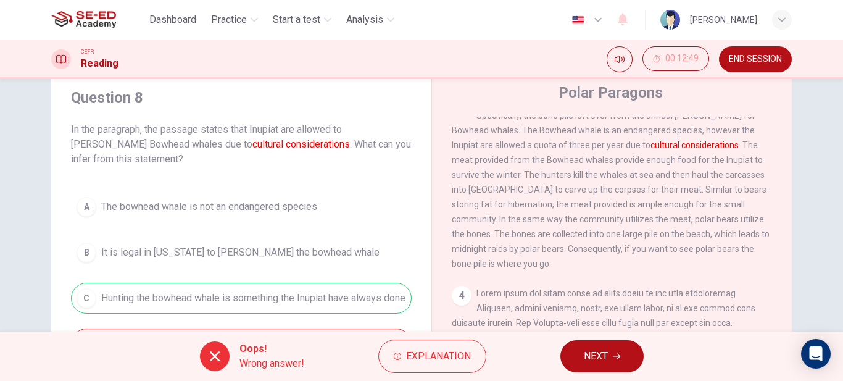
click at [616, 354] on icon "button" at bounding box center [616, 355] width 7 height 7
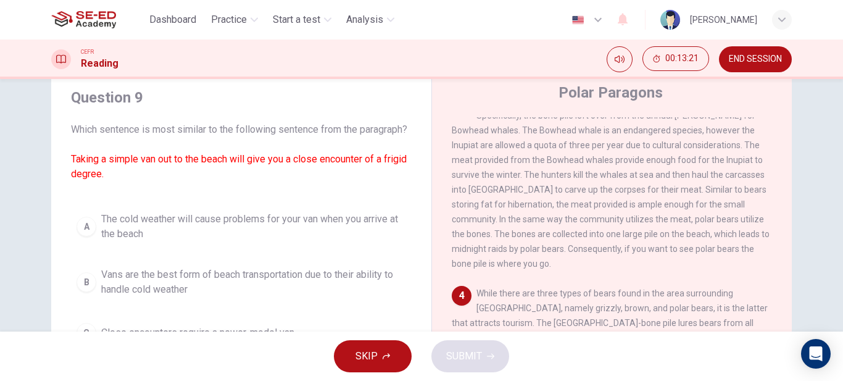
click at [217, 241] on span "The cold weather will cause problems for your van when you arrive at the beach" at bounding box center [253, 227] width 305 height 30
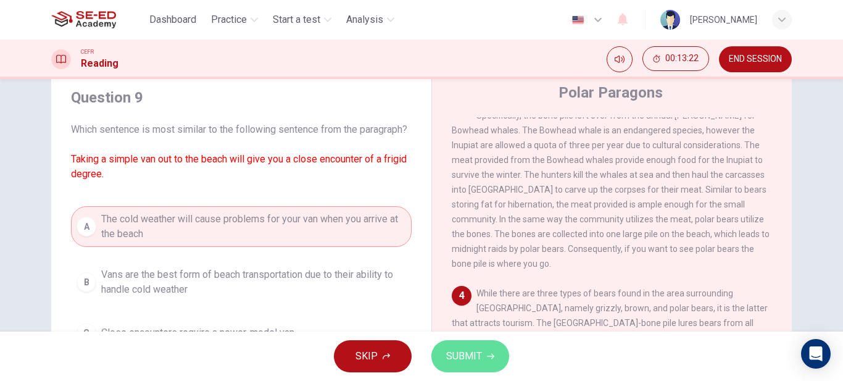
click at [472, 355] on span "SUBMIT" at bounding box center [464, 355] width 36 height 17
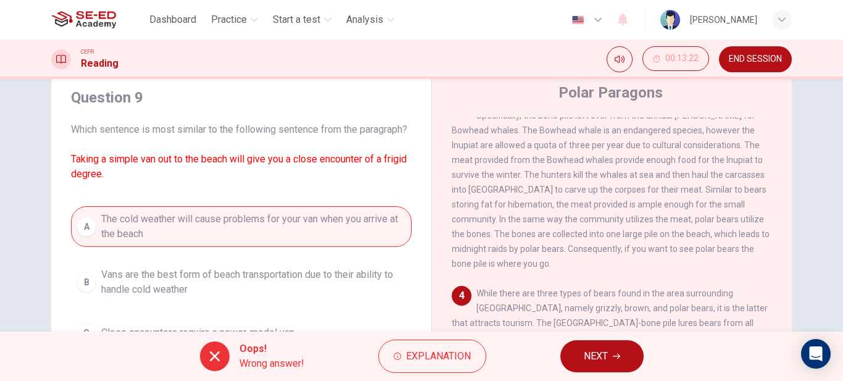
scroll to position [226, 0]
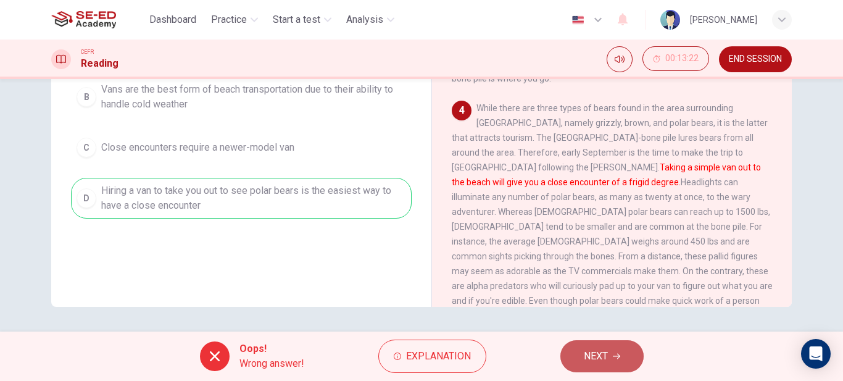
click at [571, 355] on button "NEXT" at bounding box center [601, 356] width 83 height 32
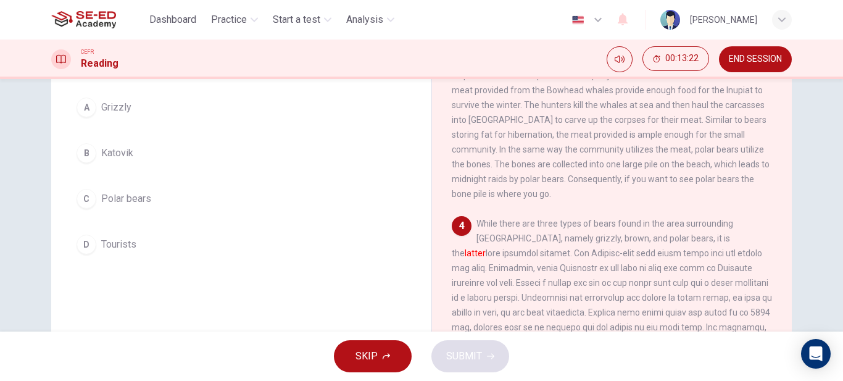
scroll to position [43, 0]
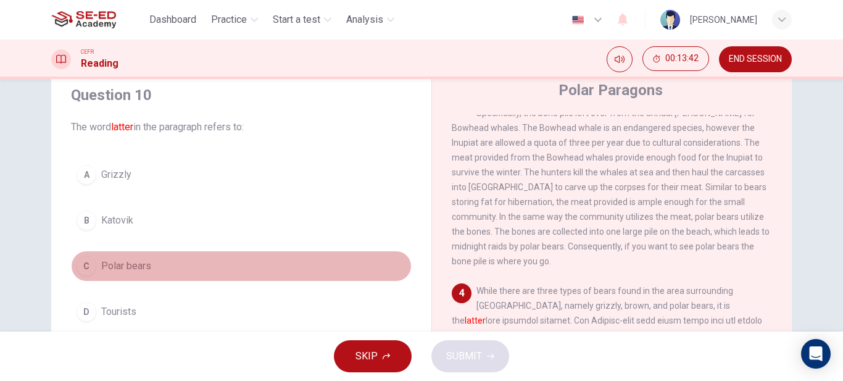
click at [128, 271] on span "Polar bears" at bounding box center [126, 266] width 50 height 15
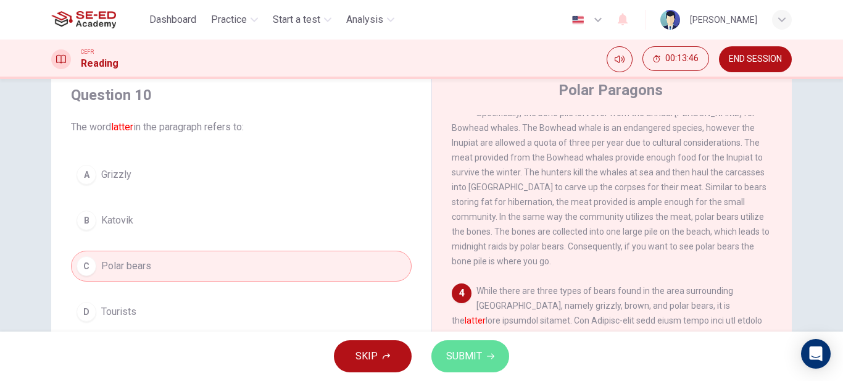
click at [458, 348] on span "SUBMIT" at bounding box center [464, 355] width 36 height 17
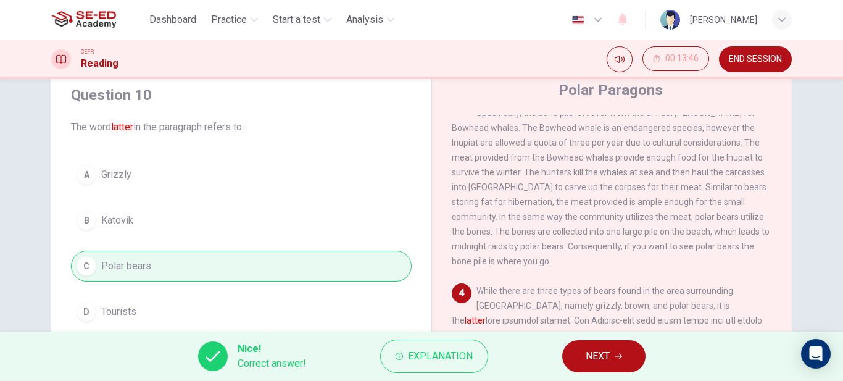
click at [631, 352] on button "NEXT" at bounding box center [603, 356] width 83 height 32
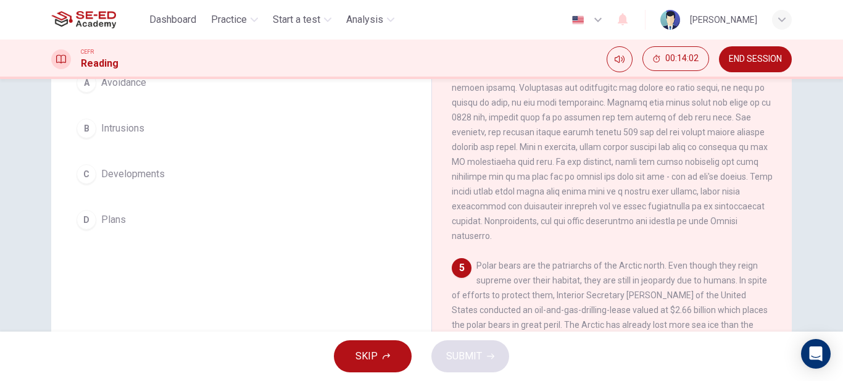
scroll to position [102, 0]
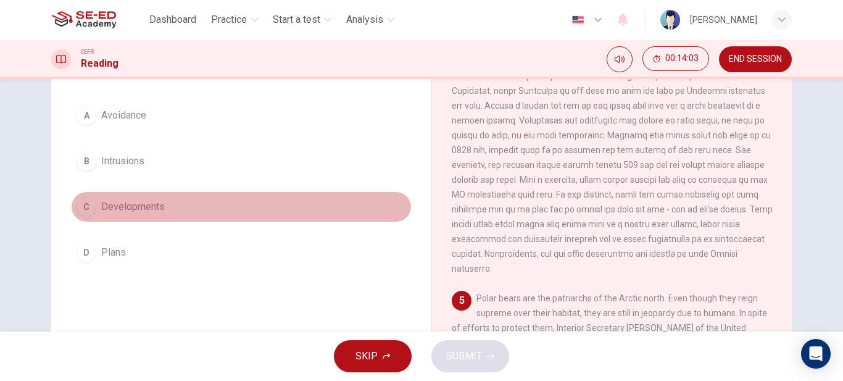
click at [134, 205] on span "Developments" at bounding box center [133, 206] width 64 height 15
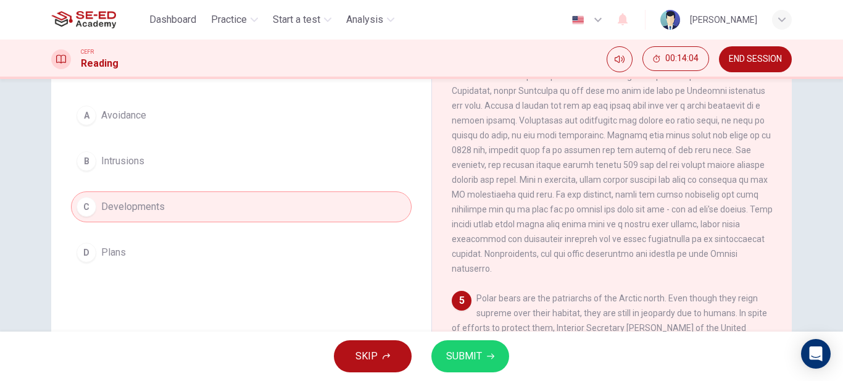
click at [442, 357] on button "SUBMIT" at bounding box center [470, 356] width 78 height 32
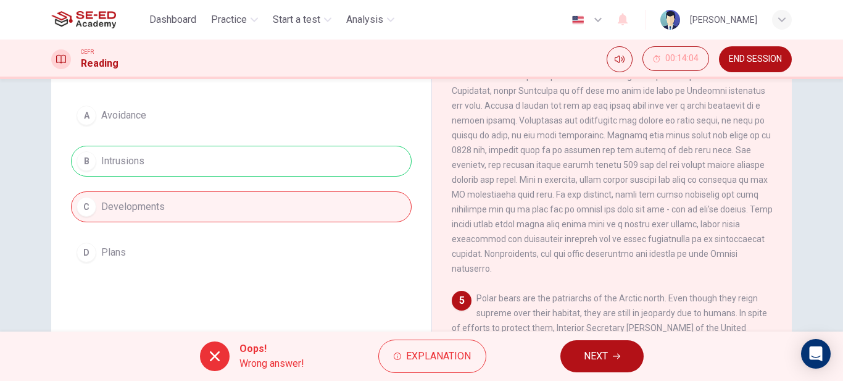
click at [621, 366] on button "NEXT" at bounding box center [601, 356] width 83 height 32
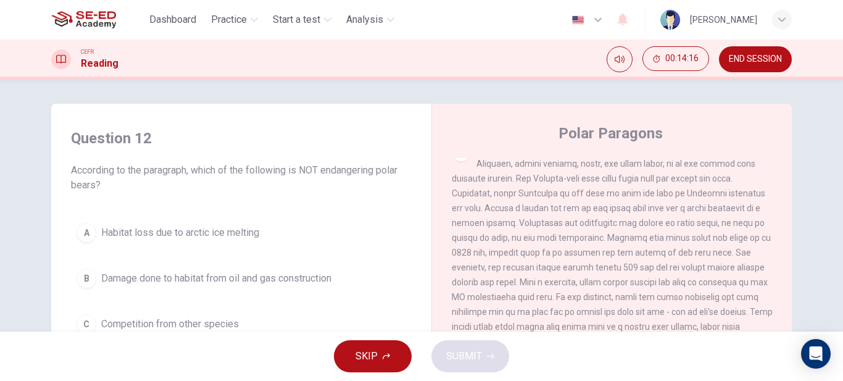
scroll to position [62, 0]
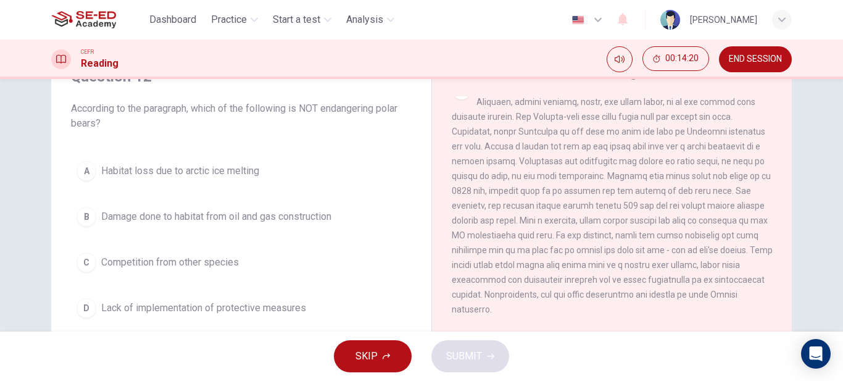
click at [217, 313] on span "Lack of implementation of protective measures" at bounding box center [203, 307] width 205 height 15
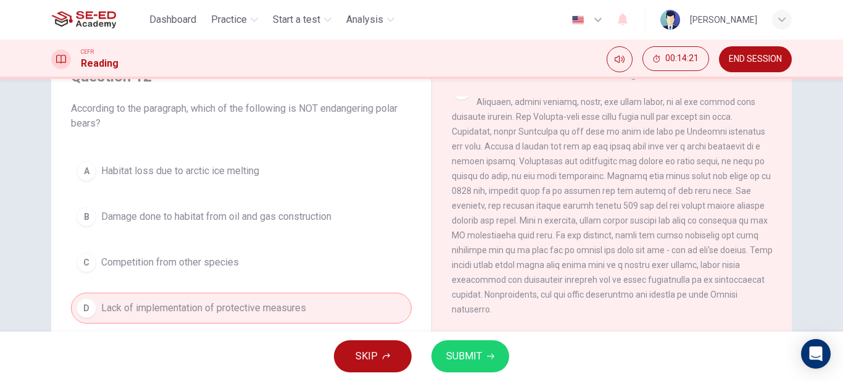
click at [483, 357] on button "SUBMIT" at bounding box center [470, 356] width 78 height 32
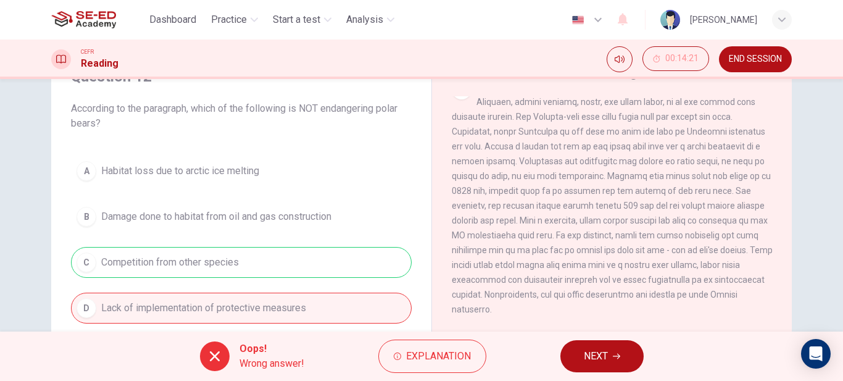
click at [621, 354] on button "NEXT" at bounding box center [601, 356] width 83 height 32
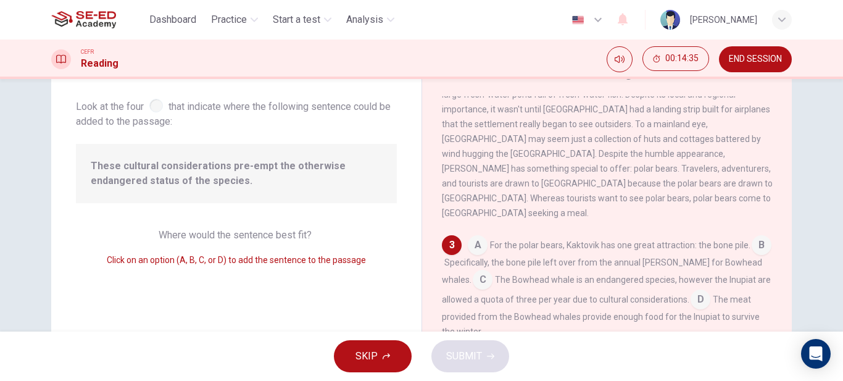
click at [476, 236] on input at bounding box center [478, 246] width 20 height 20
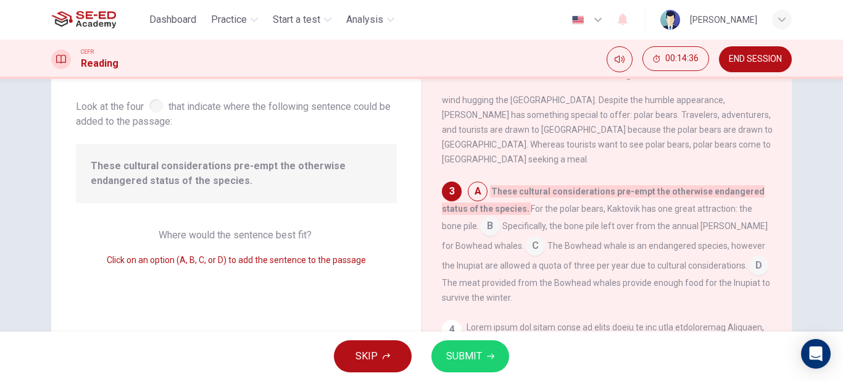
scroll to position [370, 0]
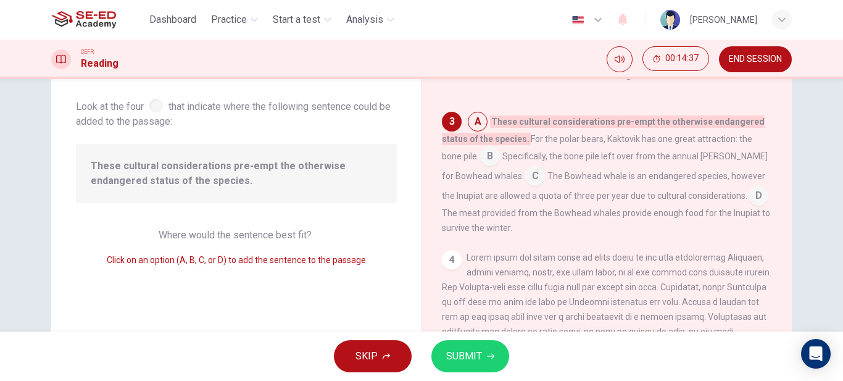
click at [479, 349] on span "SUBMIT" at bounding box center [464, 355] width 36 height 17
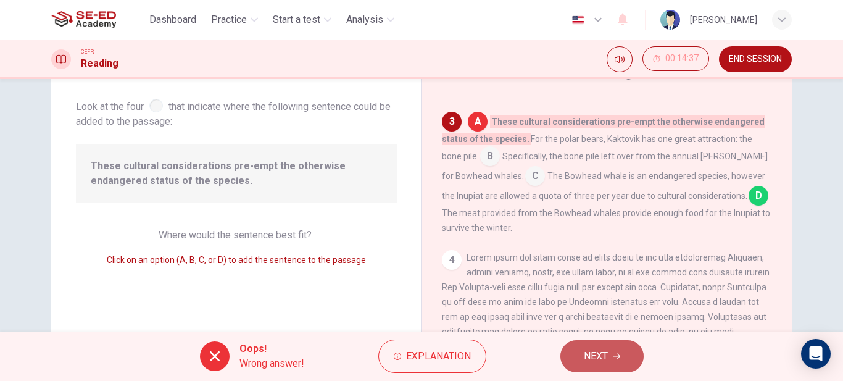
click at [584, 355] on span "NEXT" at bounding box center [596, 355] width 24 height 17
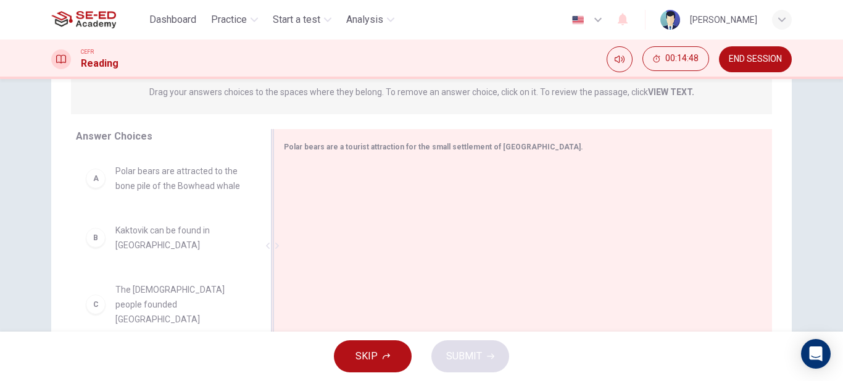
scroll to position [164, 0]
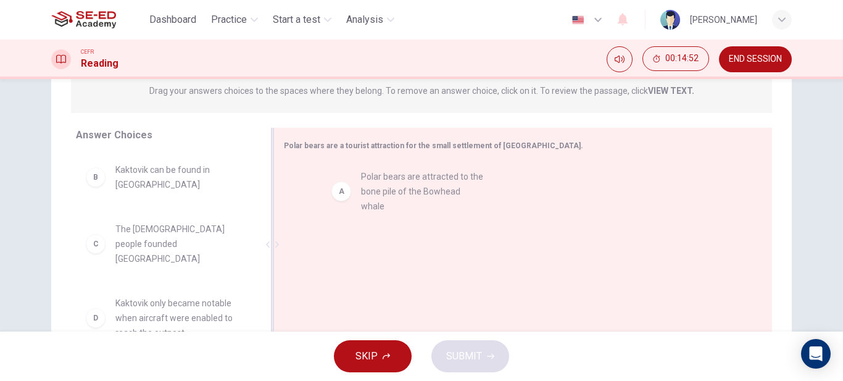
drag, startPoint x: 147, startPoint y: 184, endPoint x: 400, endPoint y: 191, distance: 252.4
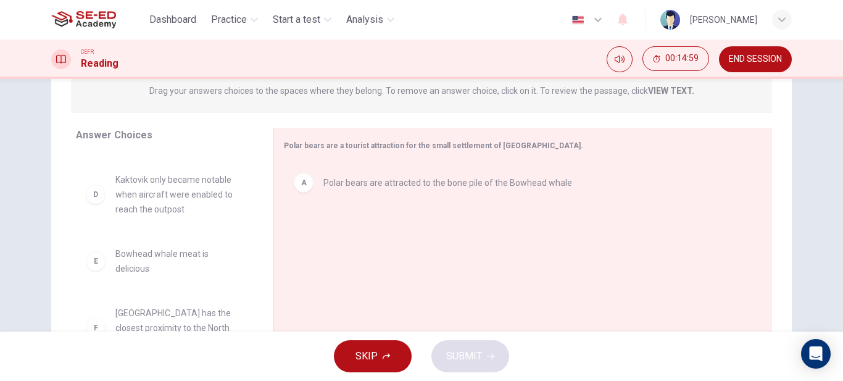
scroll to position [126, 0]
drag, startPoint x: 194, startPoint y: 311, endPoint x: 205, endPoint y: 300, distance: 15.3
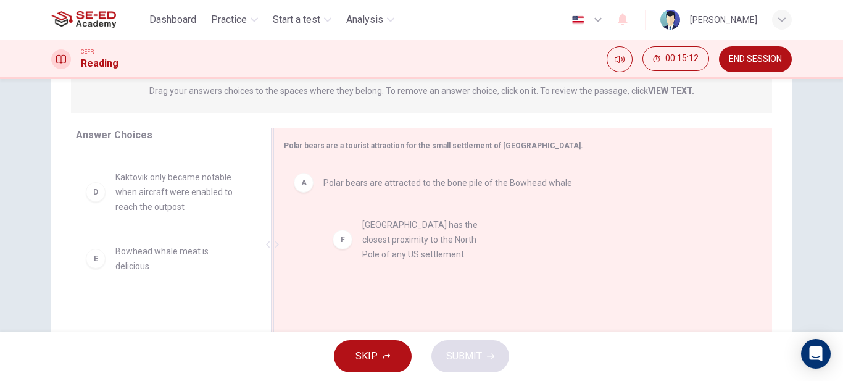
drag, startPoint x: 163, startPoint y: 310, endPoint x: 415, endPoint y: 235, distance: 262.6
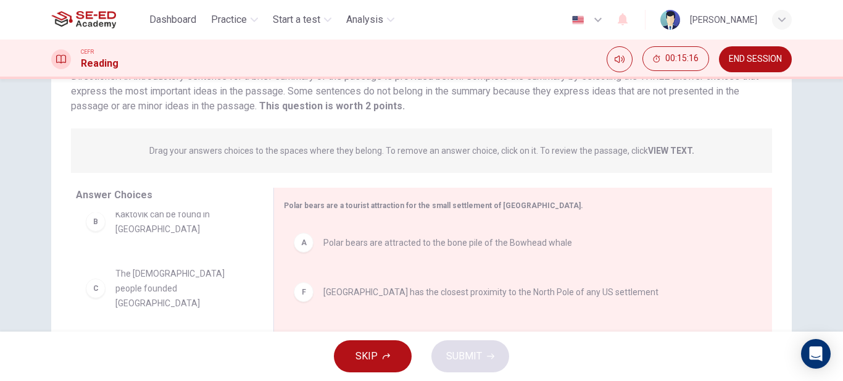
scroll to position [226, 0]
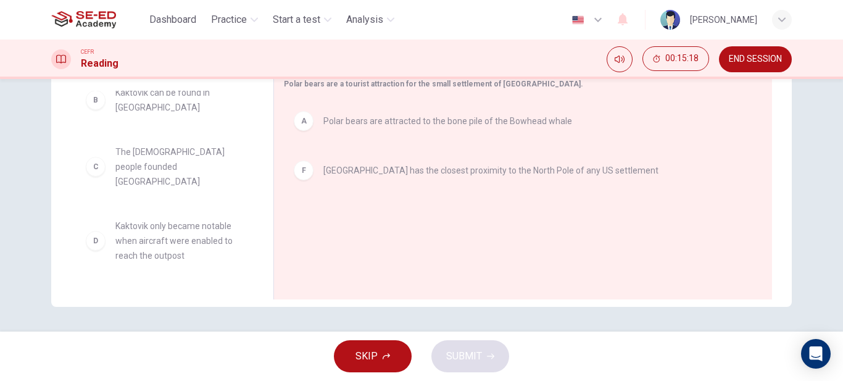
click at [186, 226] on span "Kaktovik only became notable when aircraft were enabled to reach the outpost" at bounding box center [179, 240] width 128 height 44
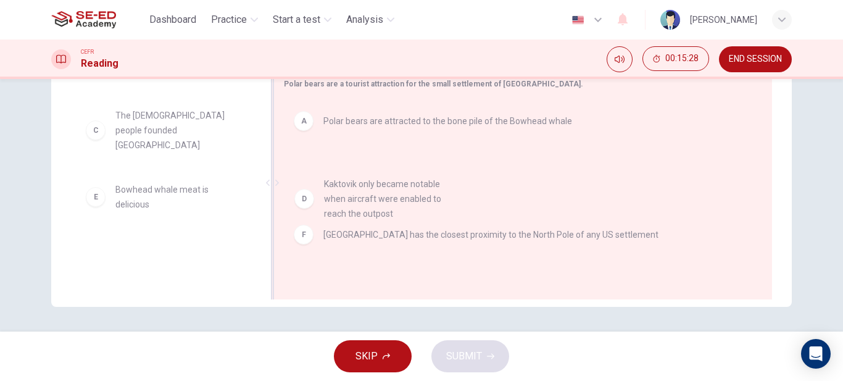
drag, startPoint x: 156, startPoint y: 196, endPoint x: 375, endPoint y: 201, distance: 219.1
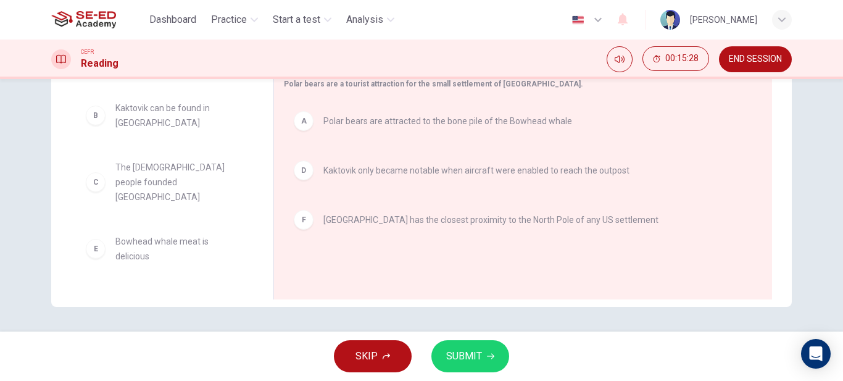
scroll to position [0, 0]
click at [455, 342] on button "SUBMIT" at bounding box center [470, 356] width 78 height 32
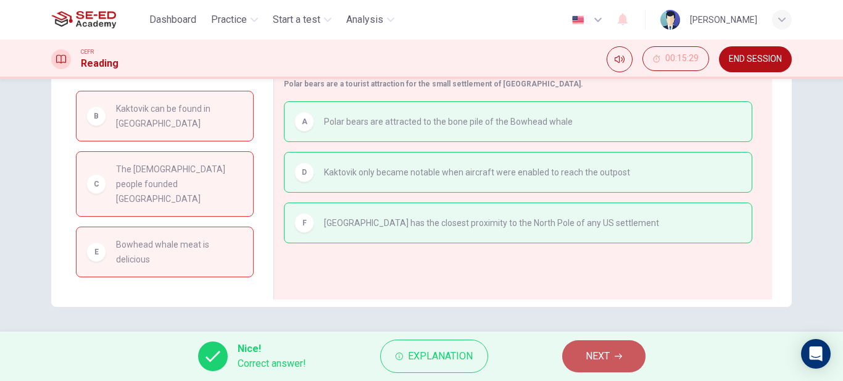
click at [587, 353] on span "NEXT" at bounding box center [598, 355] width 24 height 17
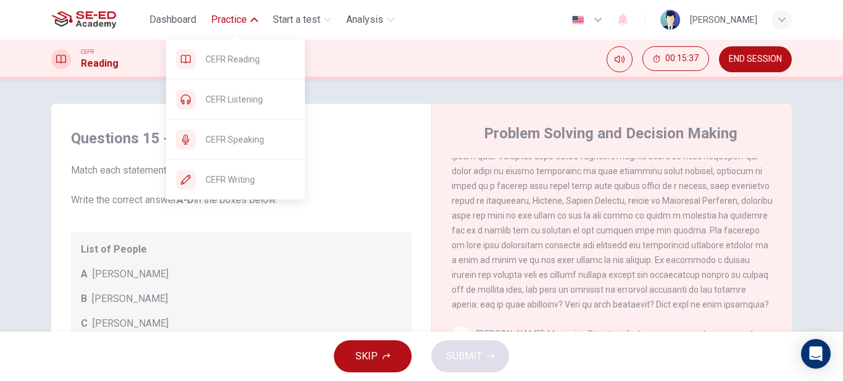
click at [228, 27] on button "Practice" at bounding box center [234, 20] width 57 height 22
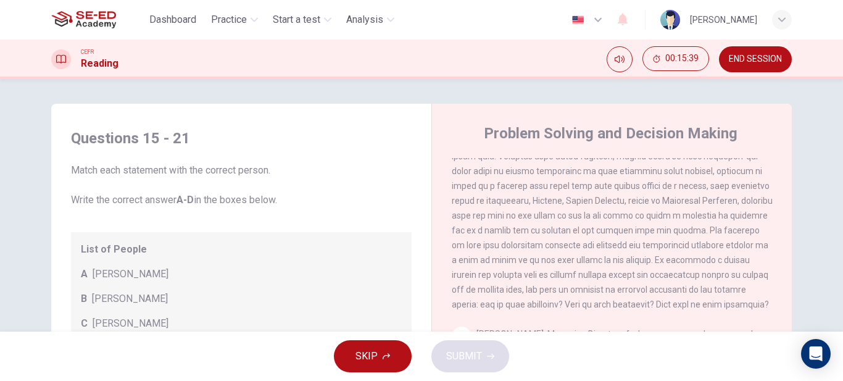
click at [402, 29] on div "Dashboard Practice Start a test Analysis English en ​ Thanchanok Waewsanga" at bounding box center [421, 19] width 740 height 39
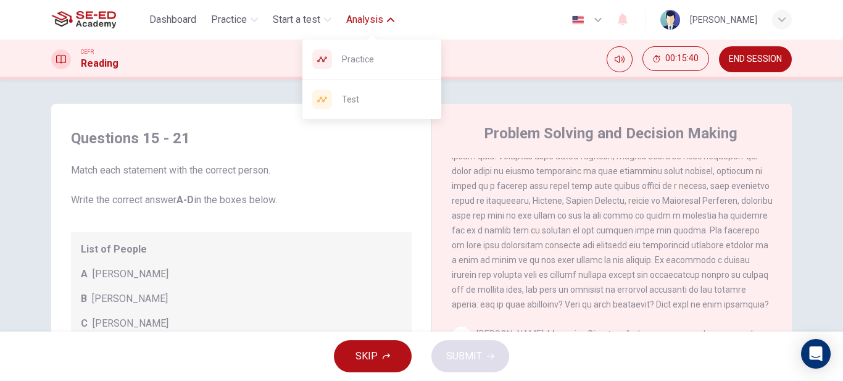
click at [383, 27] on span "Analysis" at bounding box center [364, 19] width 37 height 15
click at [382, 25] on span "Analysis" at bounding box center [364, 19] width 37 height 15
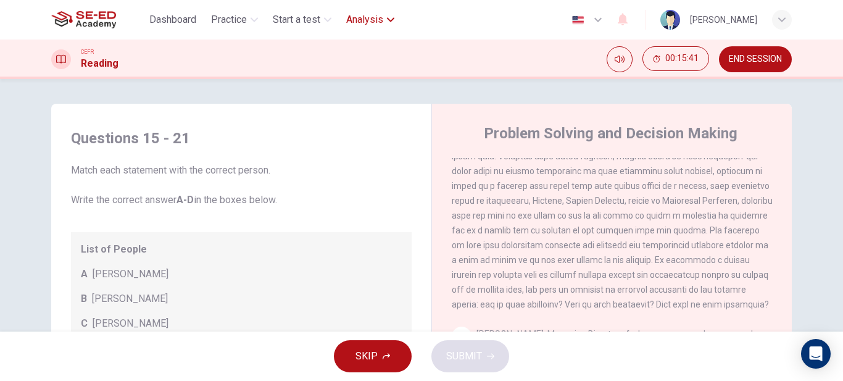
click at [382, 25] on span "Analysis" at bounding box center [364, 19] width 37 height 15
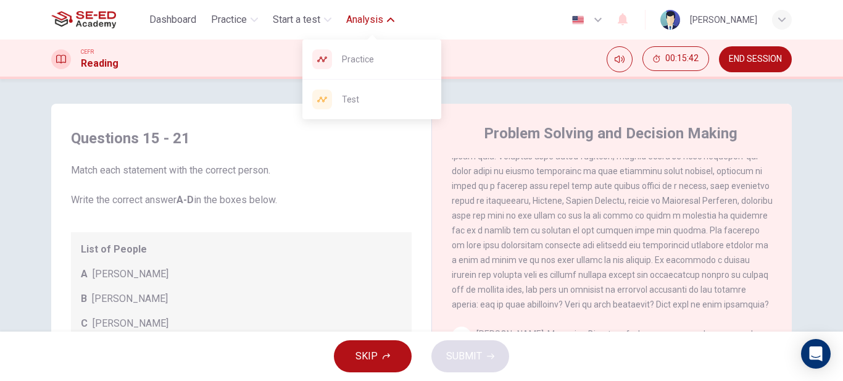
click at [374, 58] on span "Practice" at bounding box center [386, 59] width 89 height 15
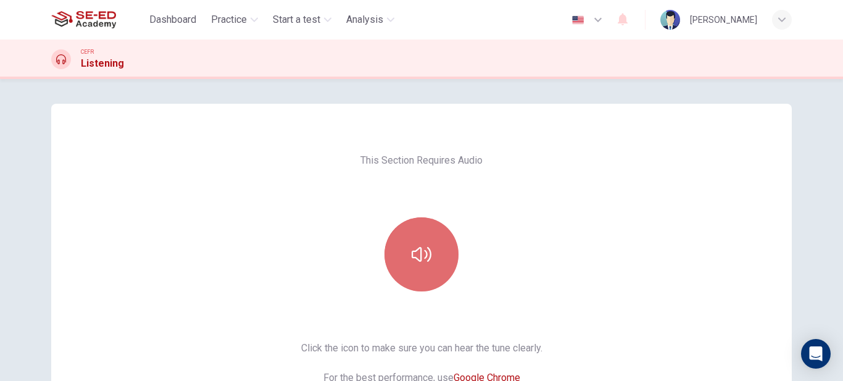
click at [429, 251] on button "button" at bounding box center [421, 254] width 74 height 74
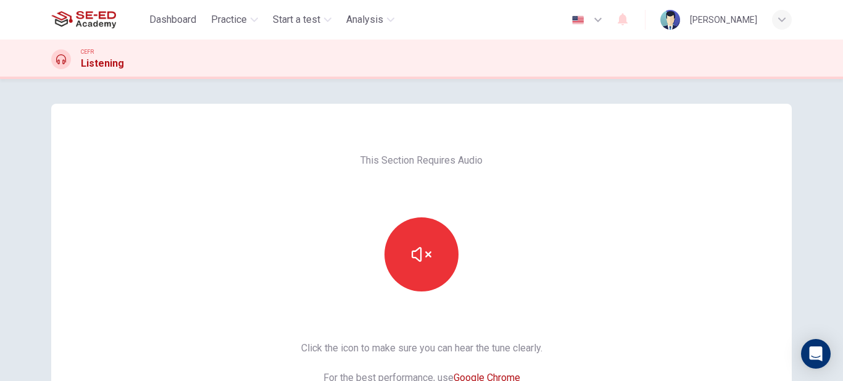
scroll to position [185, 0]
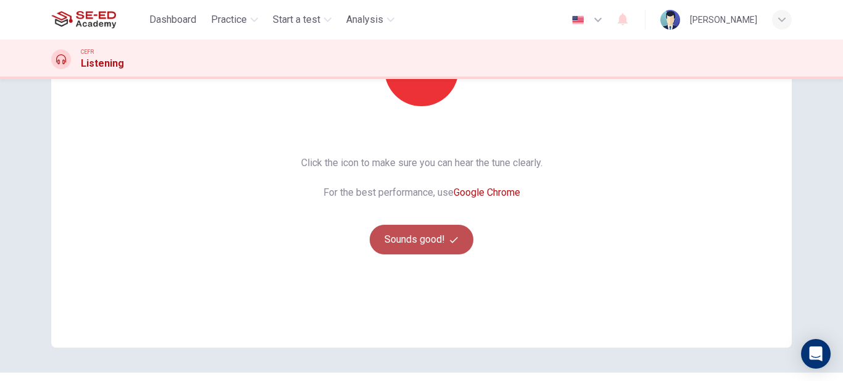
click at [417, 241] on button "Sounds good!" at bounding box center [422, 240] width 104 height 30
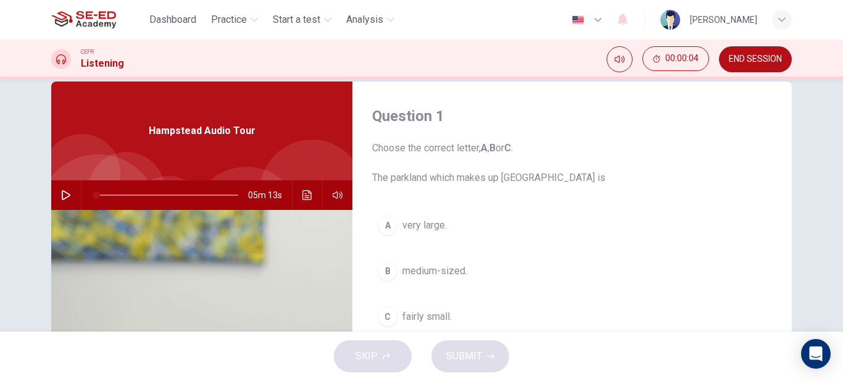
scroll to position [0, 0]
